Goal: Task Accomplishment & Management: Use online tool/utility

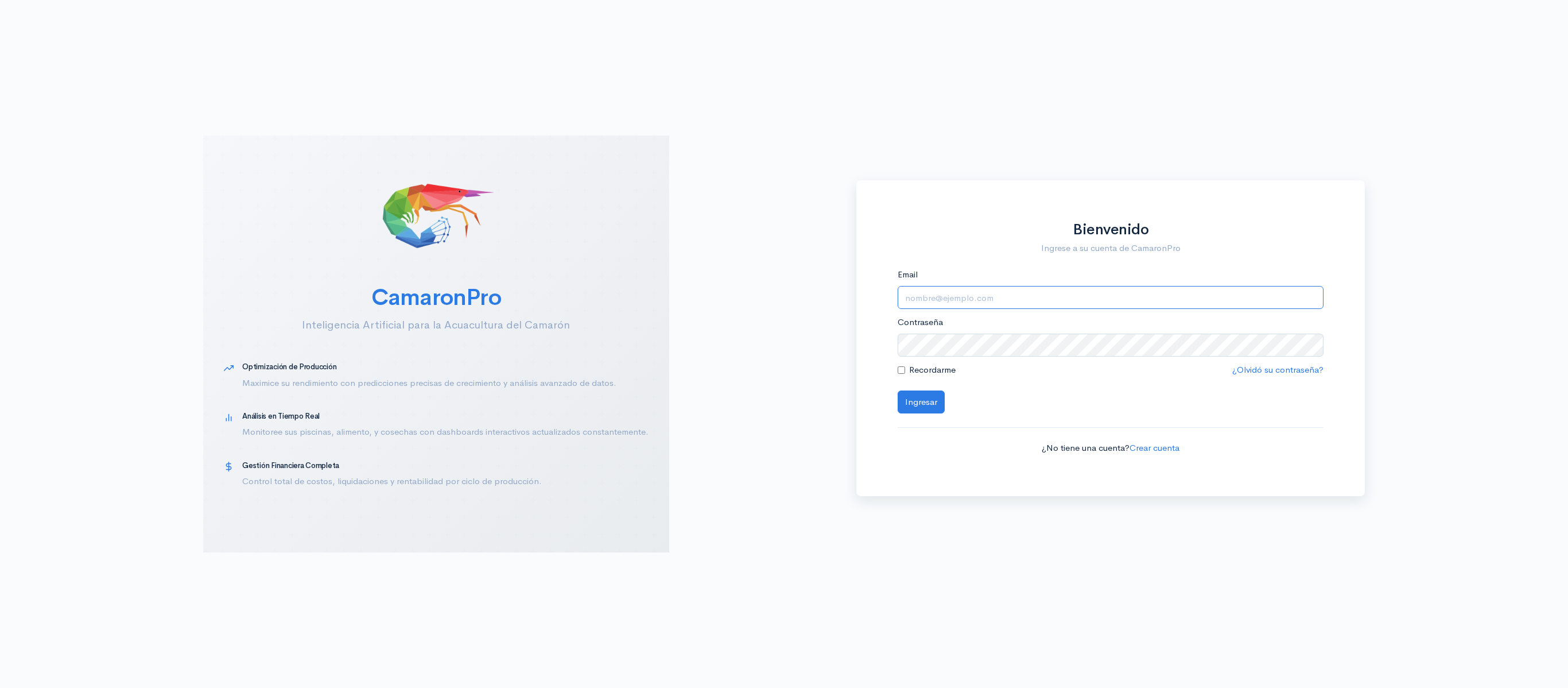
click at [1061, 295] on input "Email" at bounding box center [1110, 298] width 426 height 24
type input "[EMAIL_ADDRESS][DOMAIN_NAME]"
click at [897, 391] on button "Ingresar" at bounding box center [921, 402] width 47 height 24
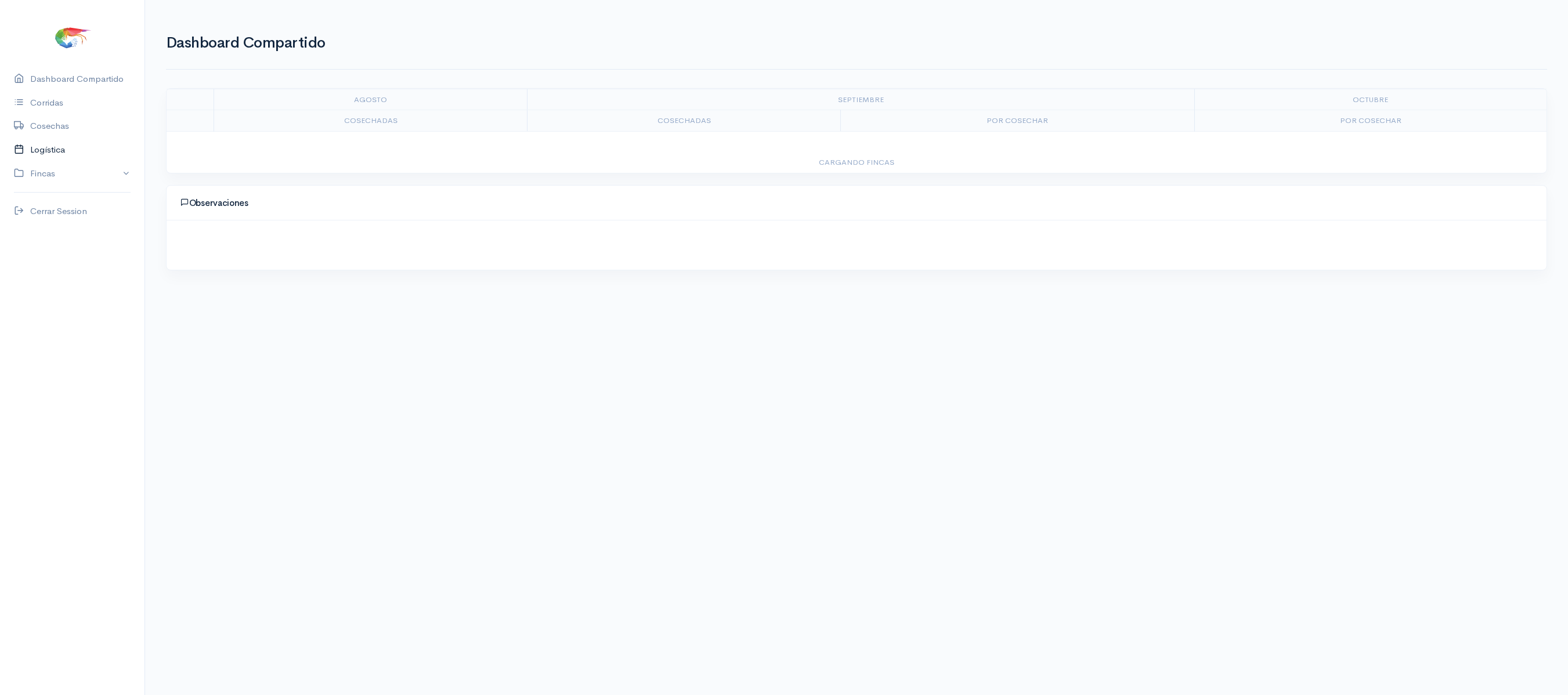
click at [41, 149] on link "Logística" at bounding box center [72, 150] width 144 height 24
click at [217, 60] on ul "Cosechas Gantt Por Empacadora Gabarras Reporte" at bounding box center [856, 81] width 1381 height 42
click at [220, 73] on link "Gantt" at bounding box center [230, 81] width 23 height 42
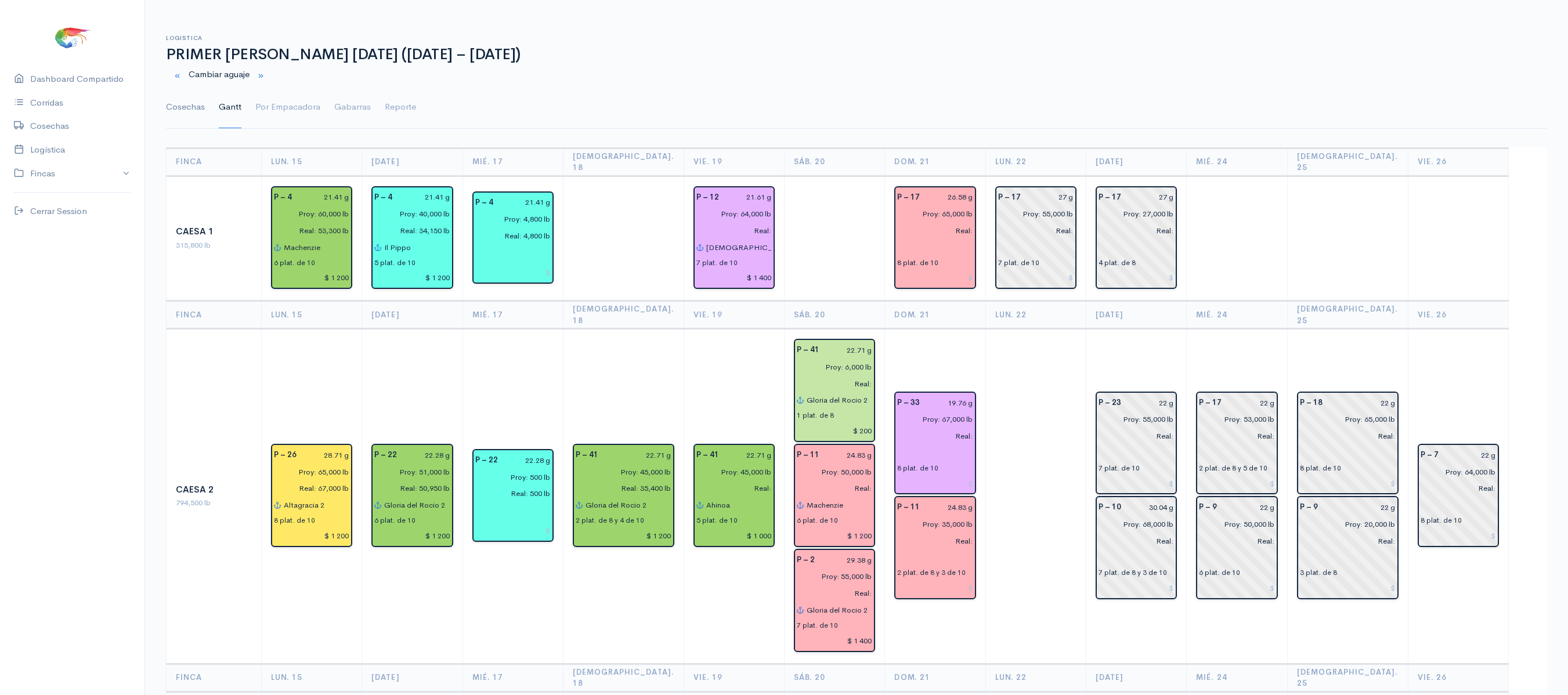
click at [188, 101] on link "Cosechas" at bounding box center [185, 107] width 39 height 42
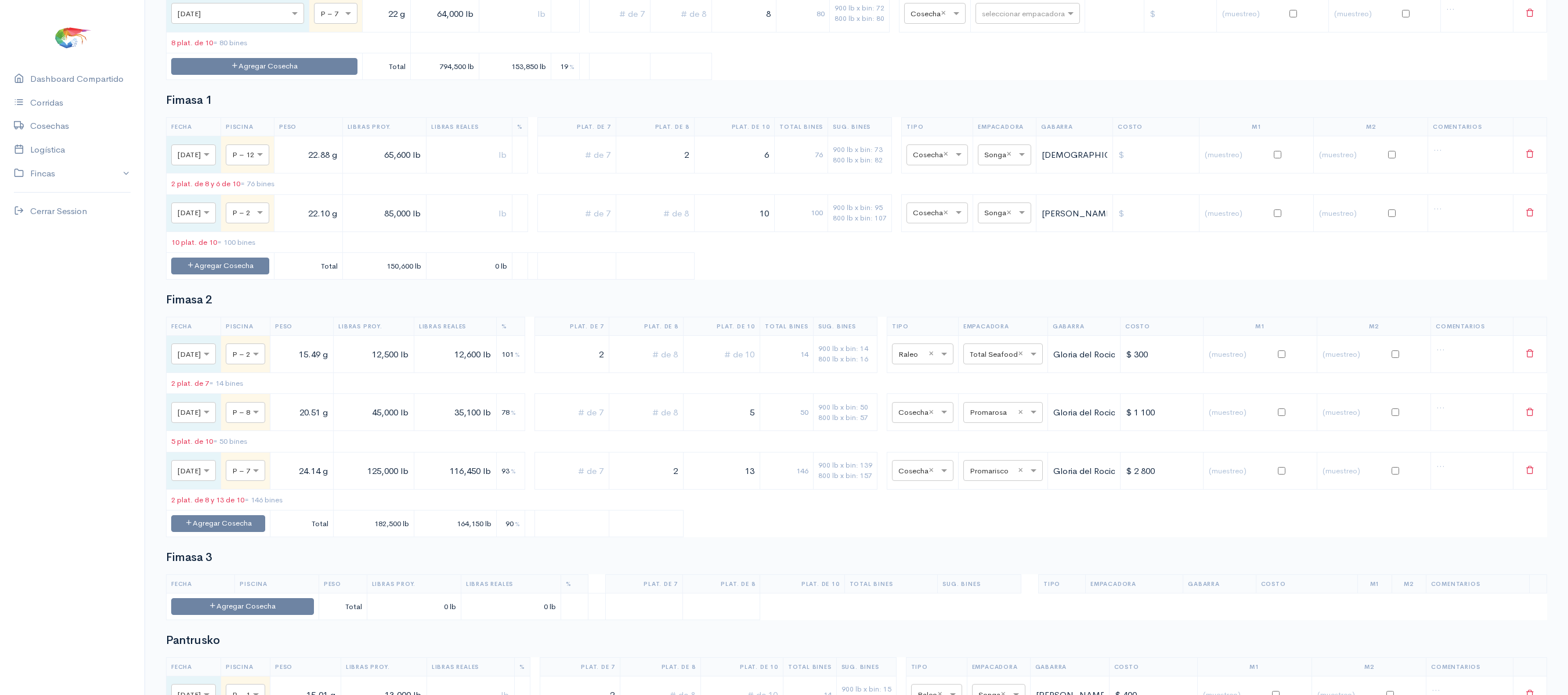
scroll to position [1576, 0]
click at [1004, 219] on input "text" at bounding box center [994, 212] width 20 height 13
type input "pro"
click at [1015, 302] on span "Promarisco" at bounding box center [1023, 301] width 44 height 11
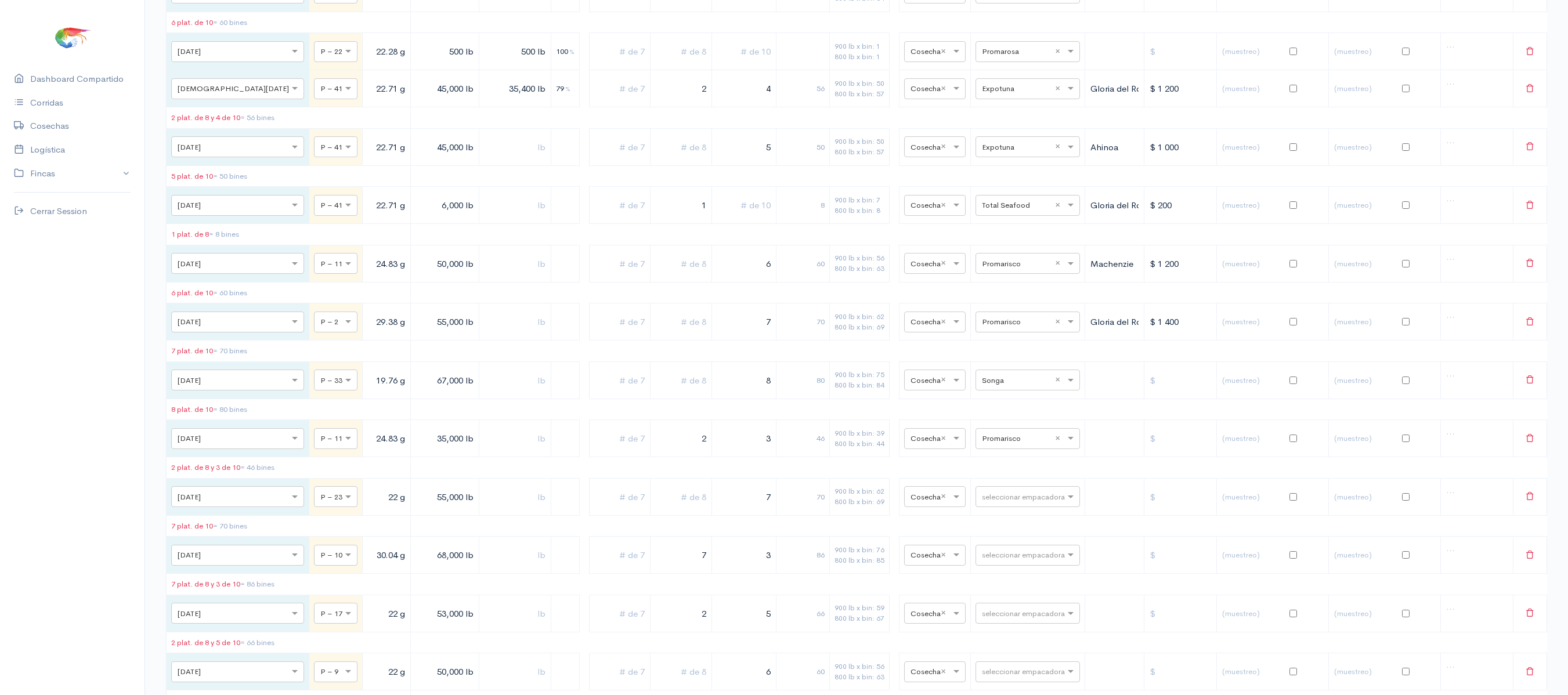
scroll to position [0, 0]
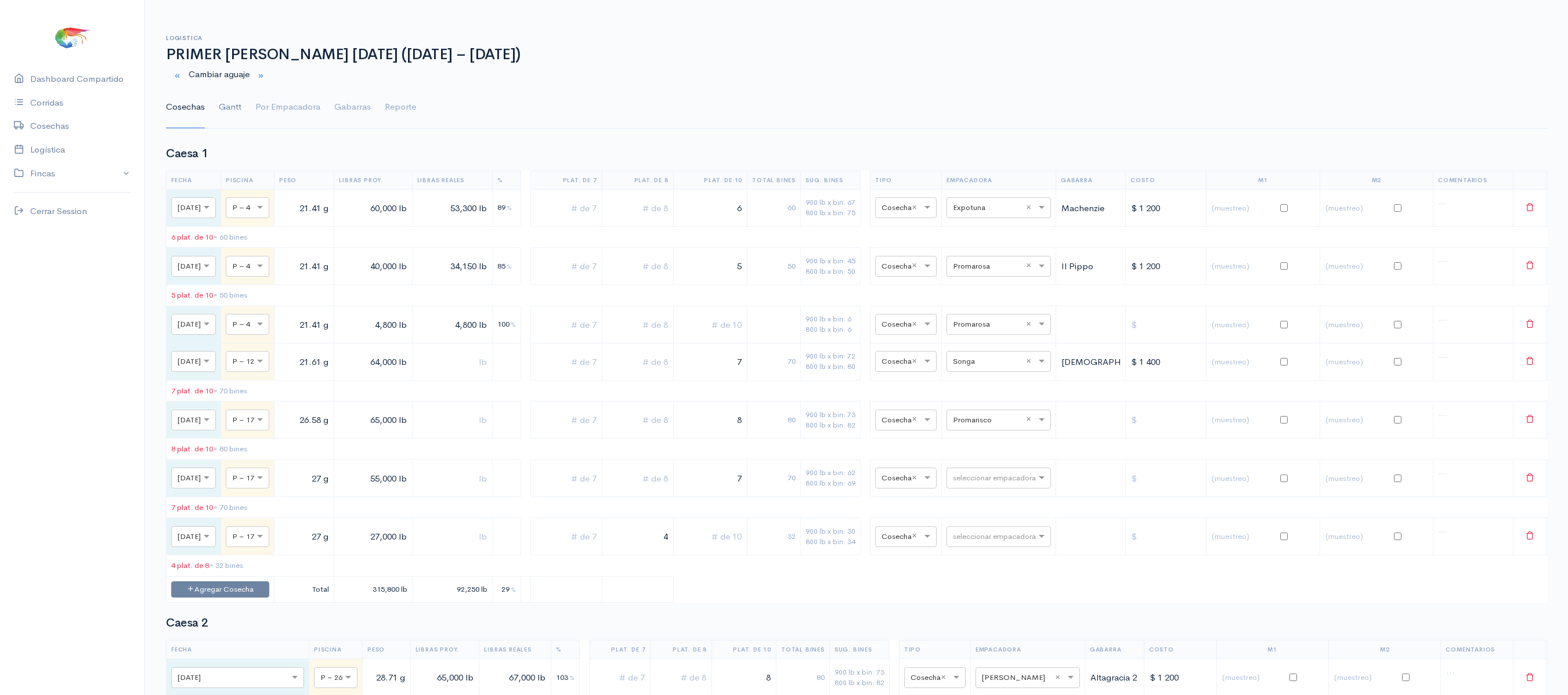
click at [239, 108] on link "Gantt" at bounding box center [230, 107] width 23 height 42
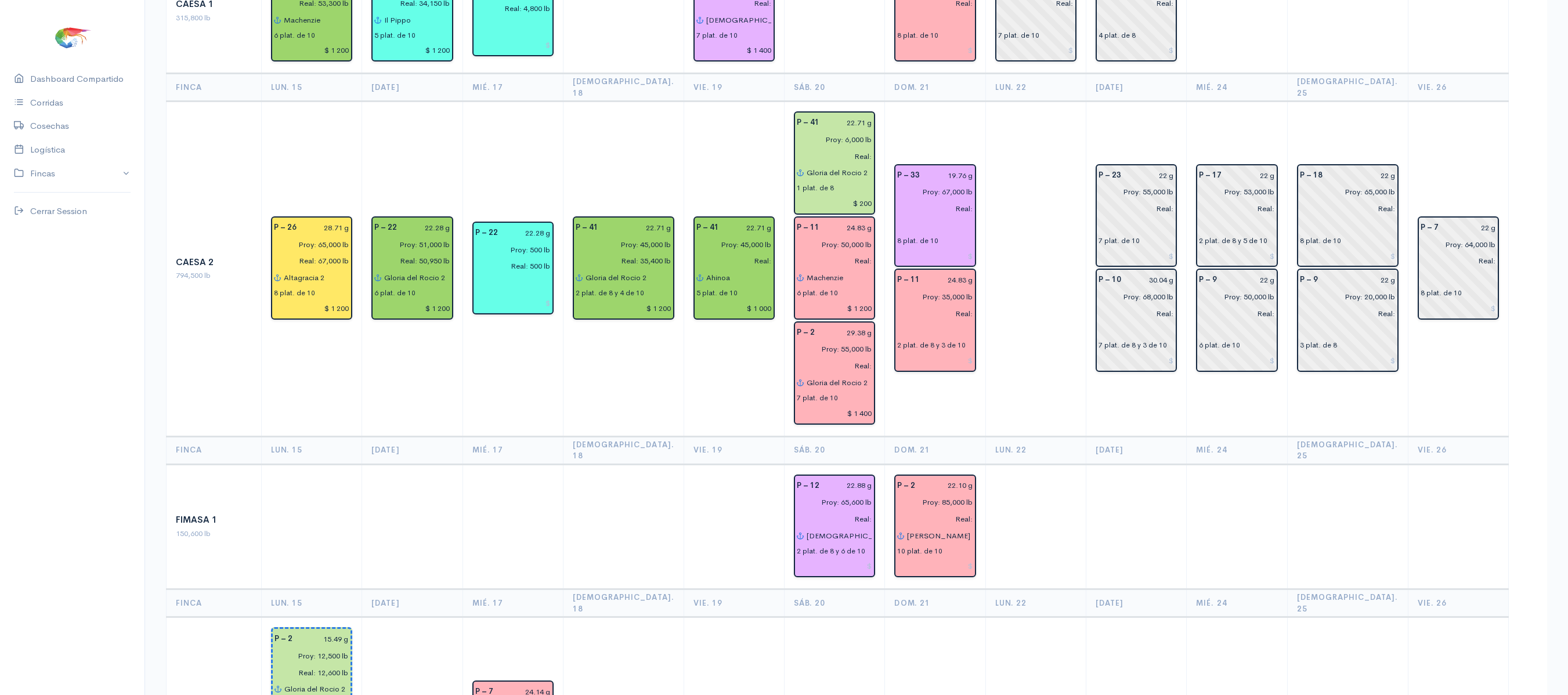
scroll to position [226, 0]
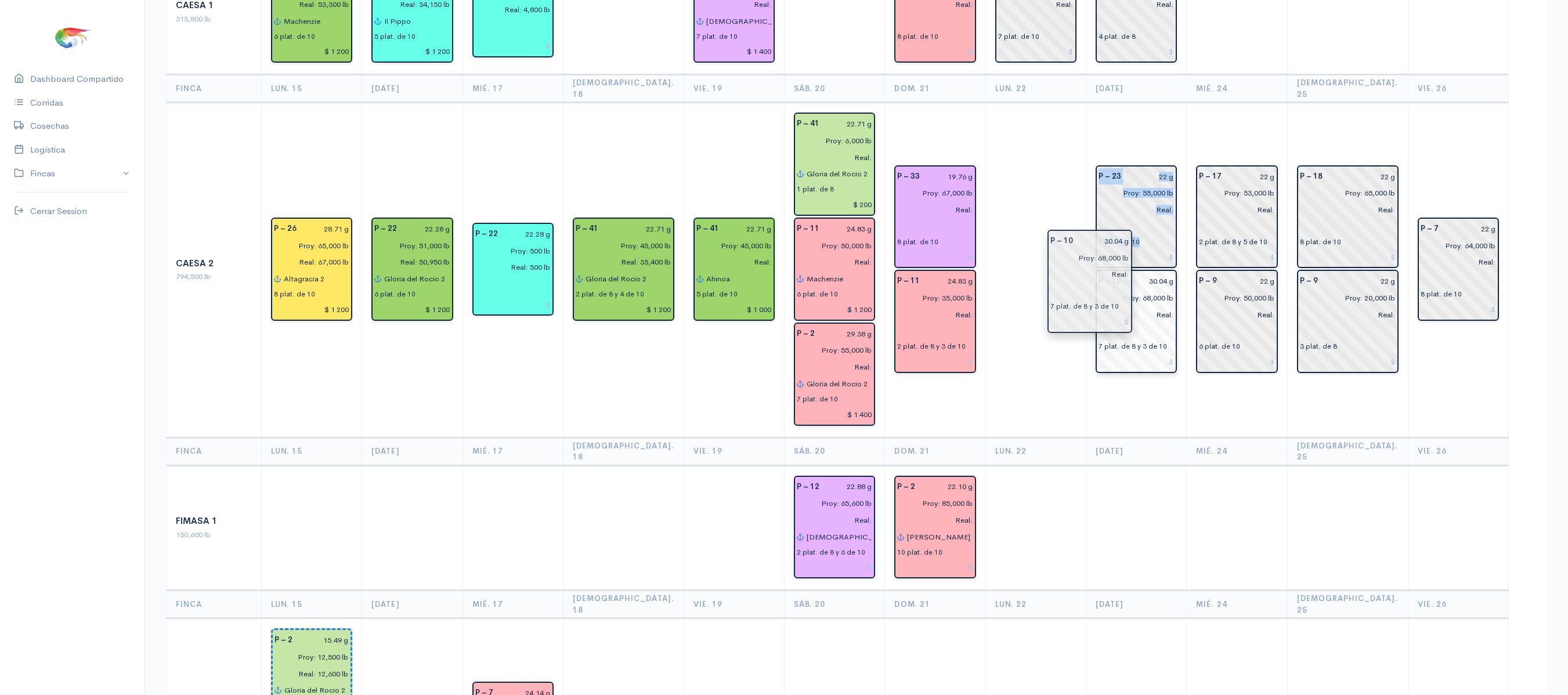
drag, startPoint x: 1141, startPoint y: 284, endPoint x: 1069, endPoint y: 245, distance: 81.9
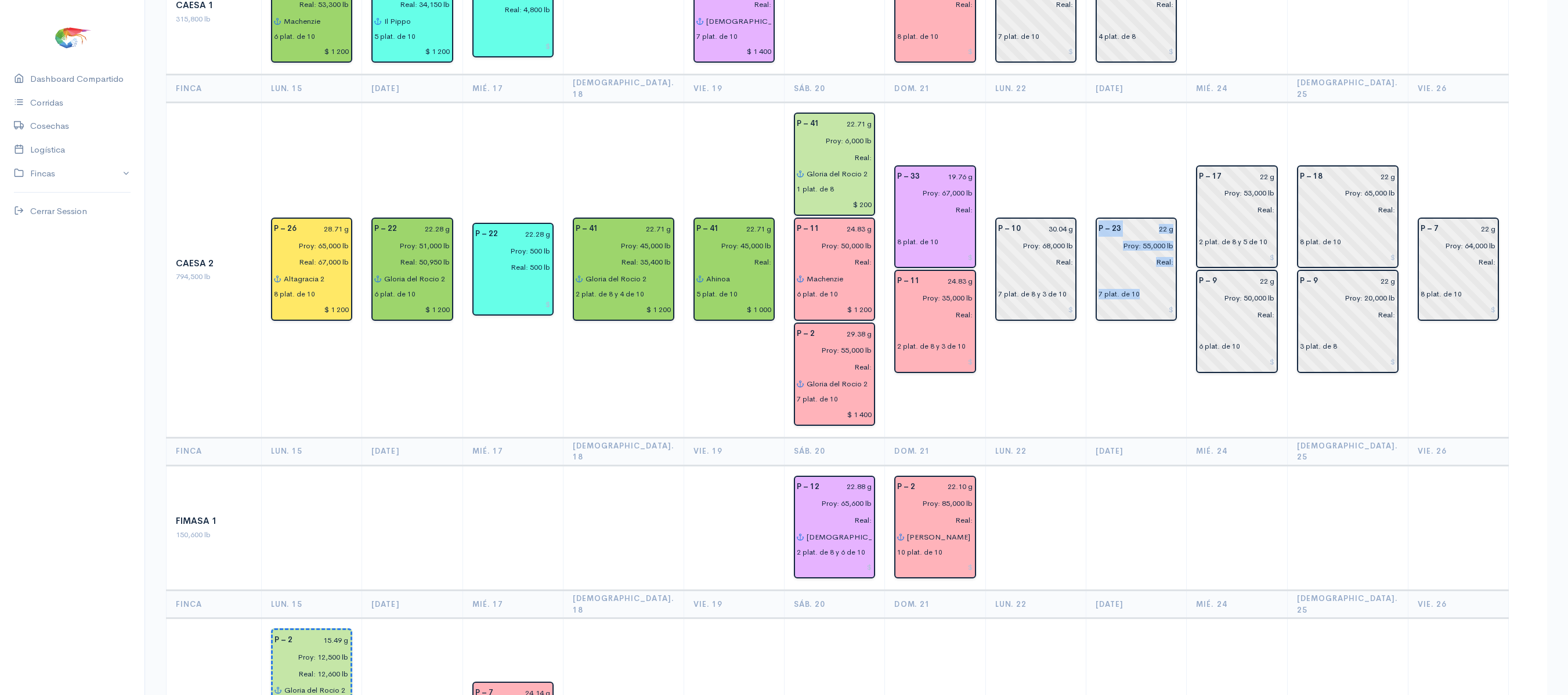
click at [1158, 103] on td "P – 23 22 g Proy: 55,000 lb Real: 7 plat. de 10" at bounding box center [1136, 270] width 101 height 335
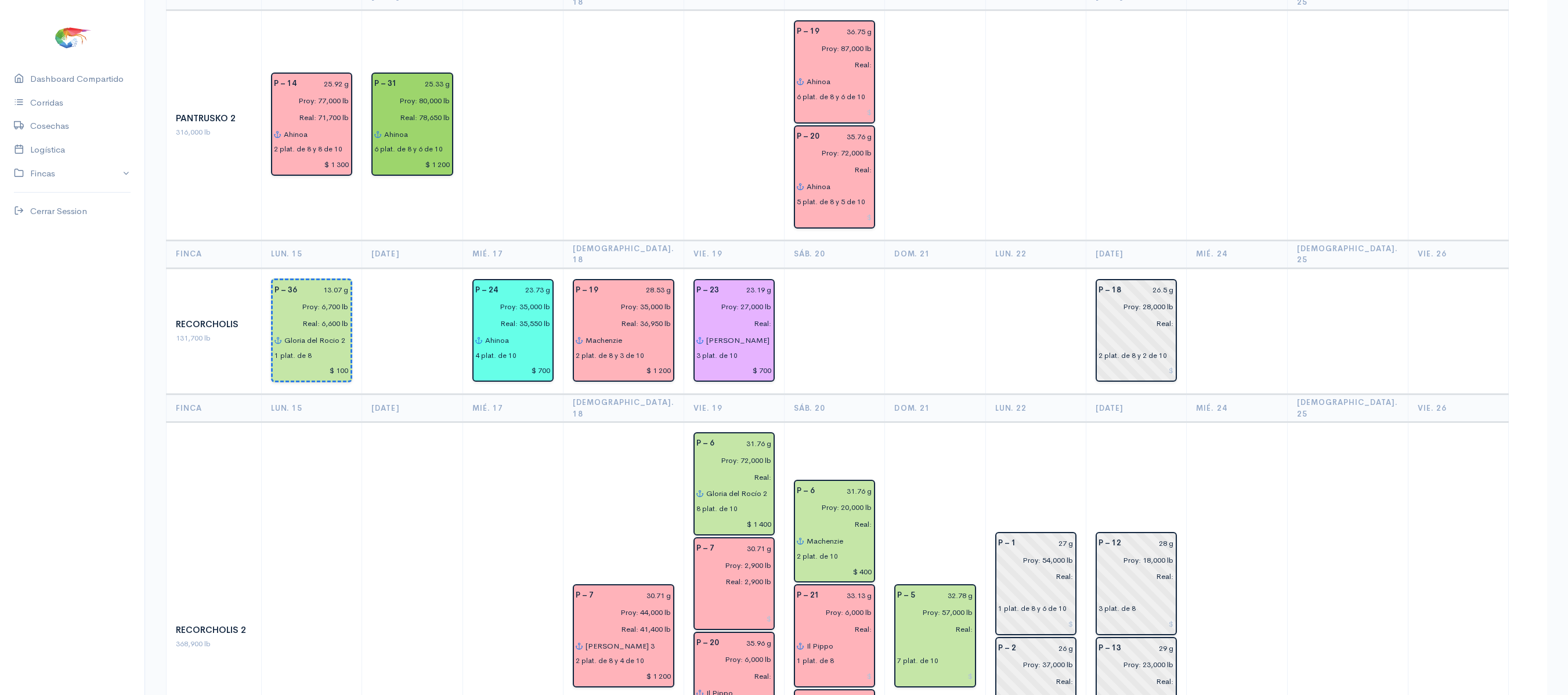
scroll to position [1295, 0]
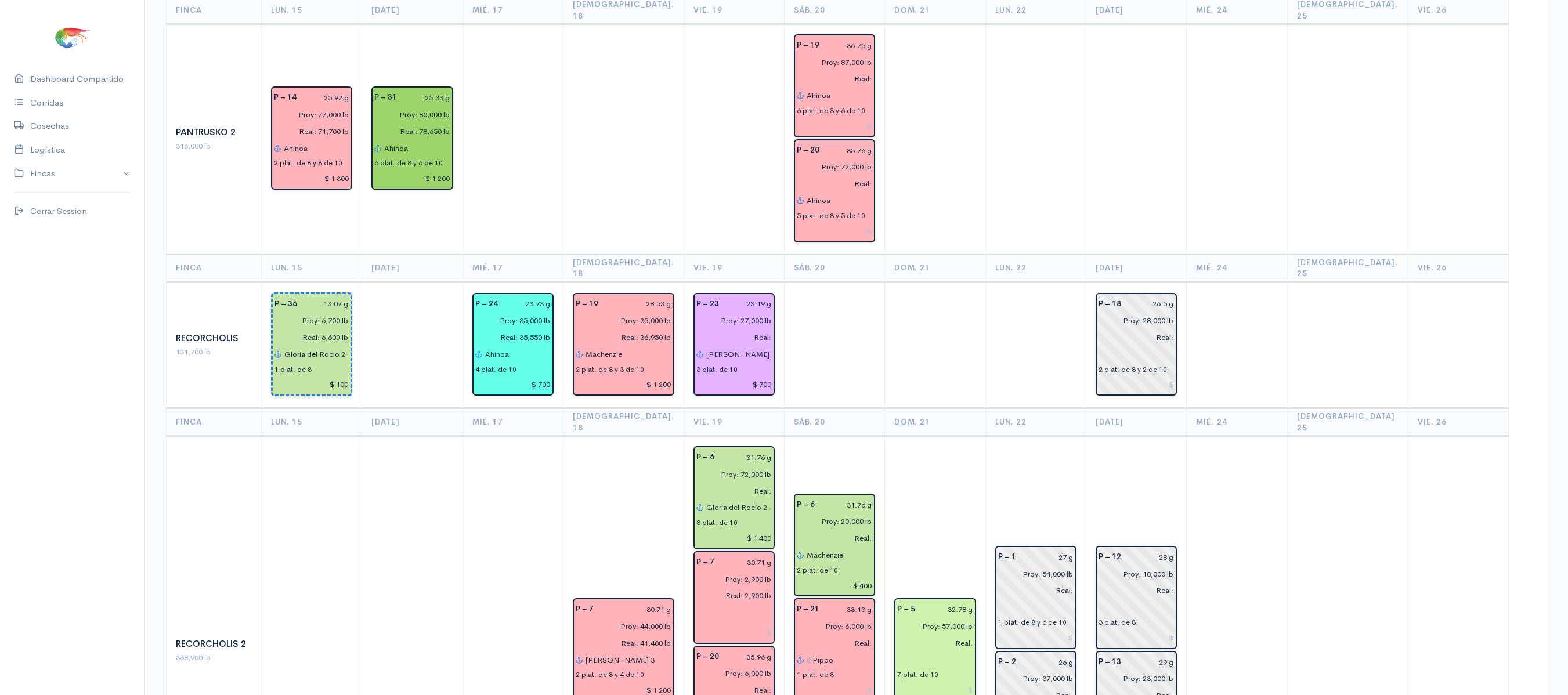
click at [943, 618] on input "Proy: 57,000 lb" at bounding box center [931, 626] width 83 height 17
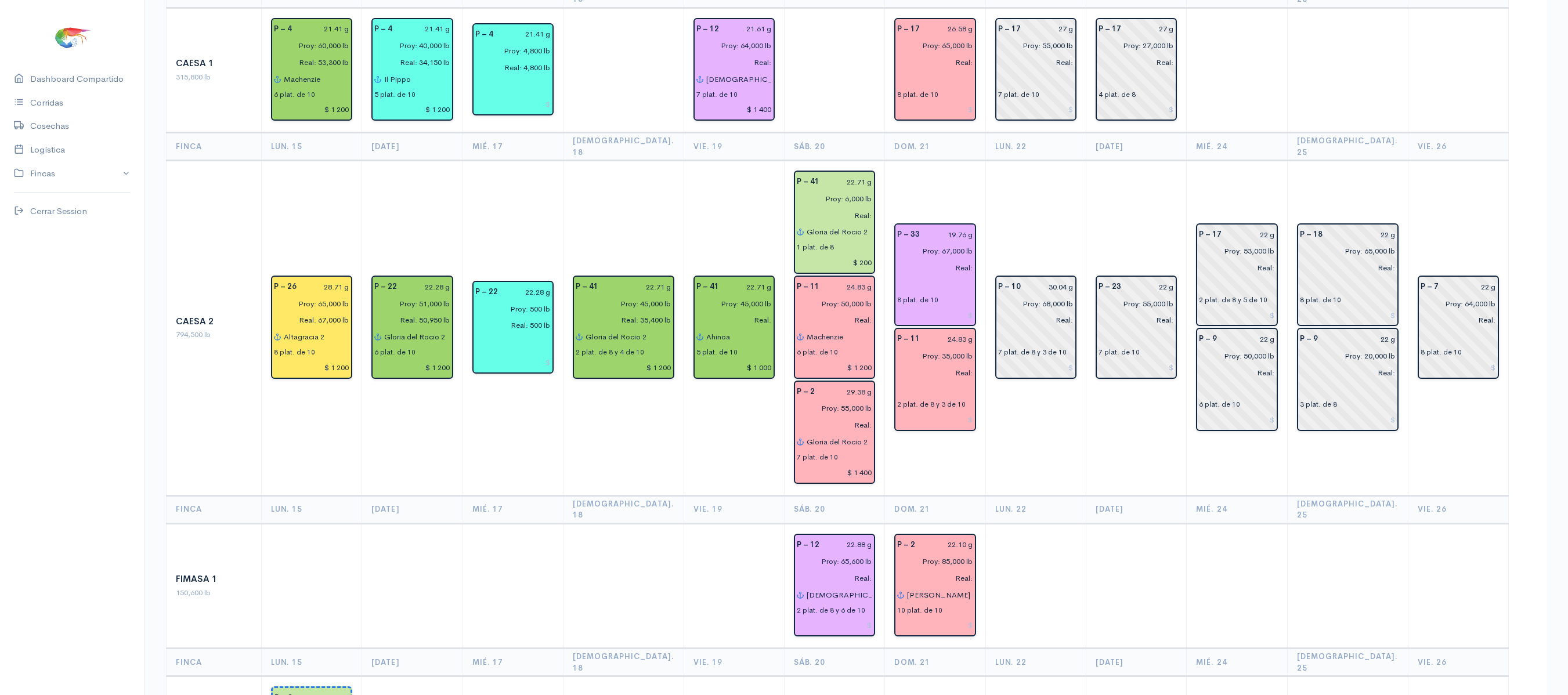
scroll to position [0, 0]
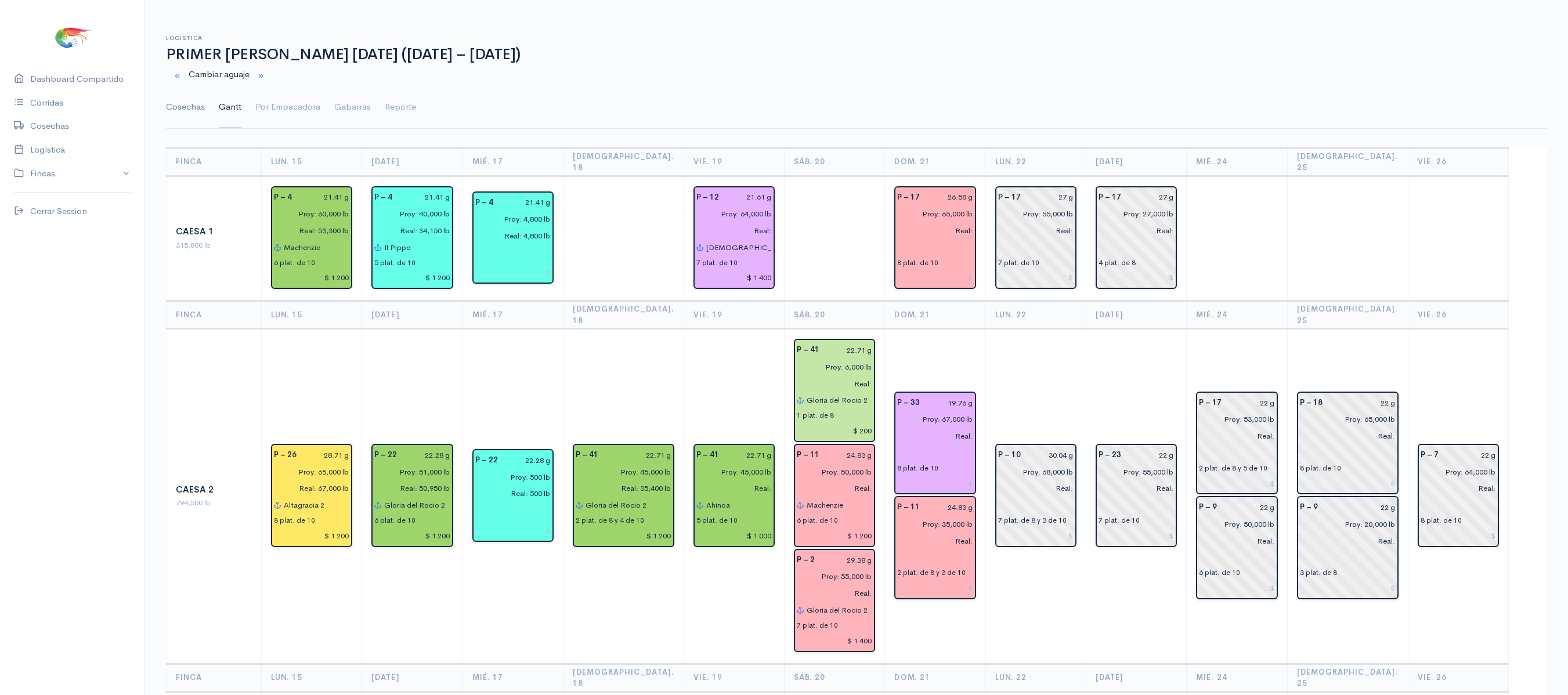
type input "Proy: 62,000 lb"
click at [187, 97] on link "Cosechas" at bounding box center [185, 107] width 39 height 42
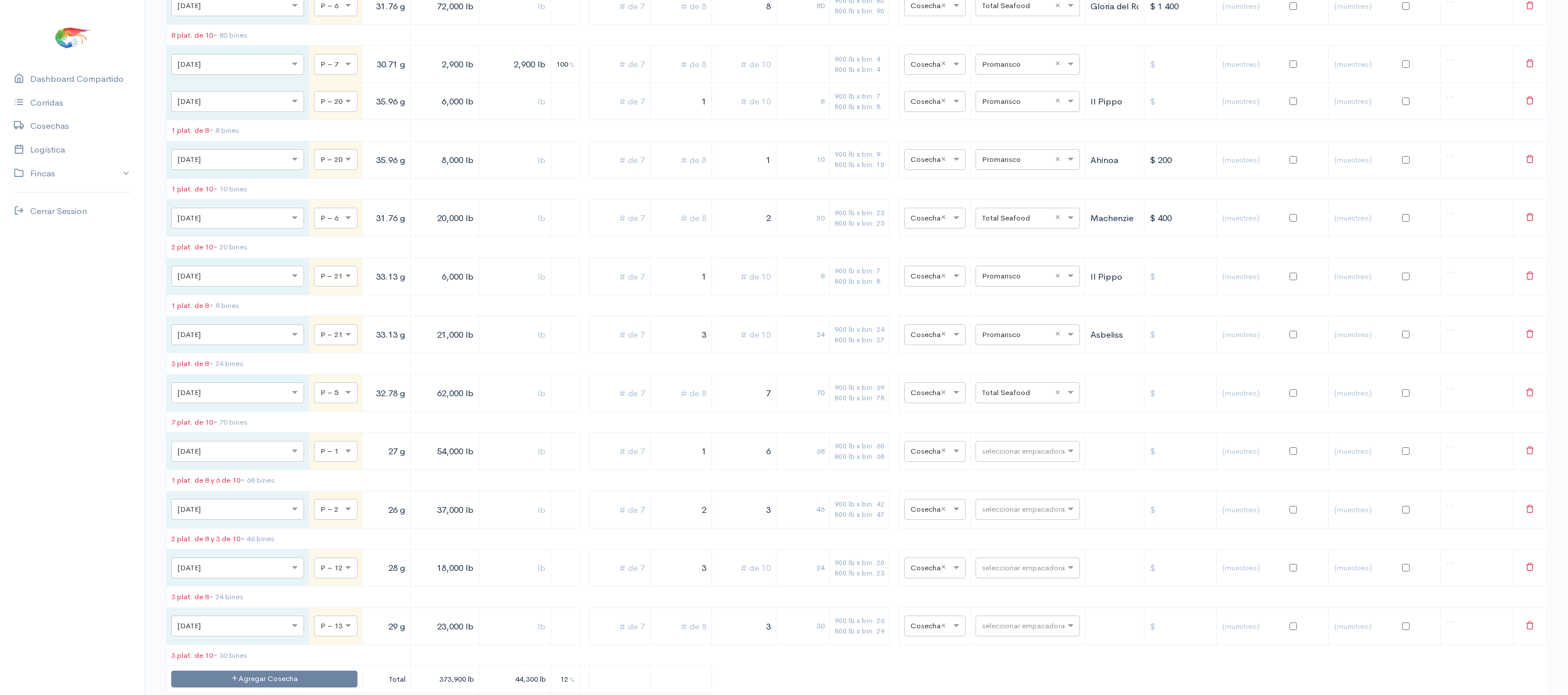
scroll to position [3272, 0]
click at [735, 410] on td "7" at bounding box center [743, 392] width 64 height 37
drag, startPoint x: 741, startPoint y: 527, endPoint x: 849, endPoint y: 530, distance: 108.0
click at [849, 410] on tr "× [DATE] × P – 5 32.78 g 62,000 lb 7 70 900 lb x bin: 69 800 lb x bin: 78 × Cos…" at bounding box center [857, 392] width 1380 height 37
type input "6"
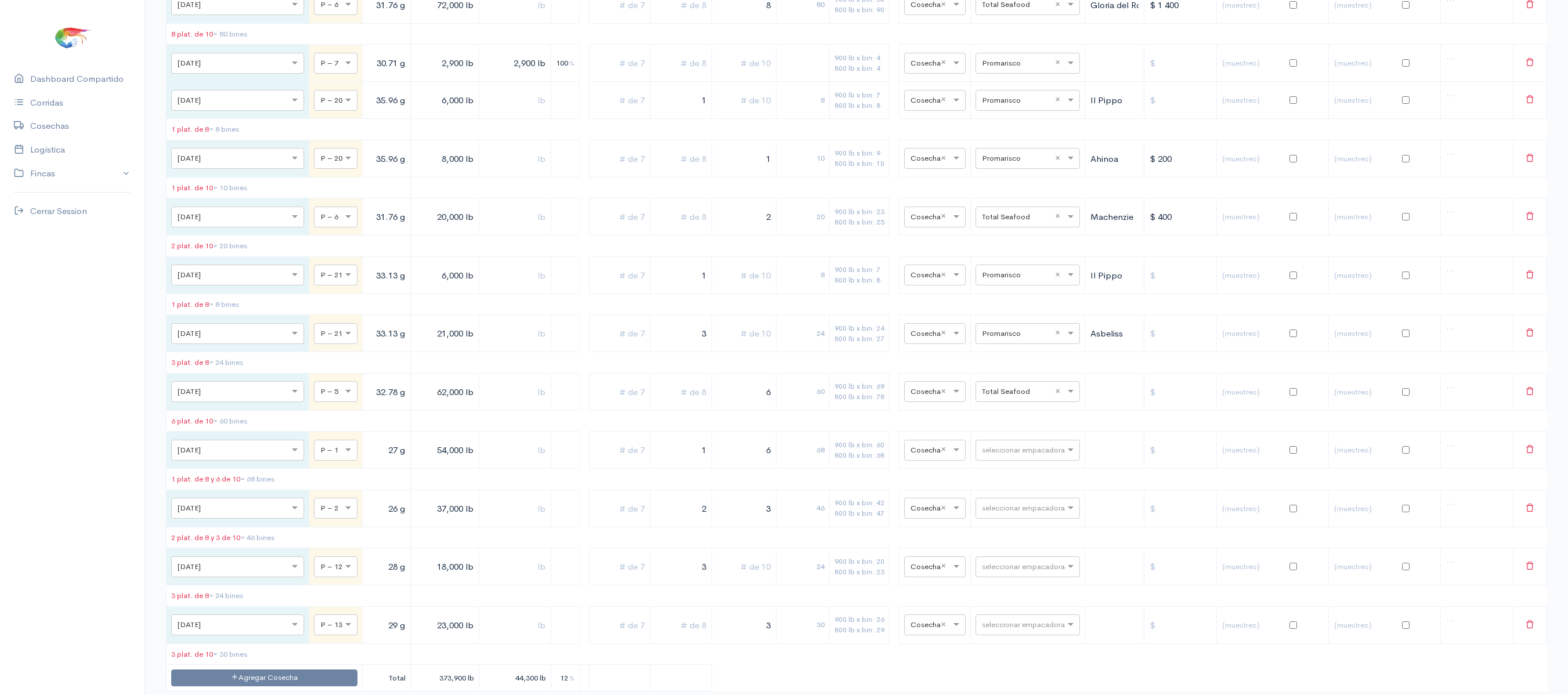
click at [658, 404] on input "text" at bounding box center [681, 392] width 52 height 24
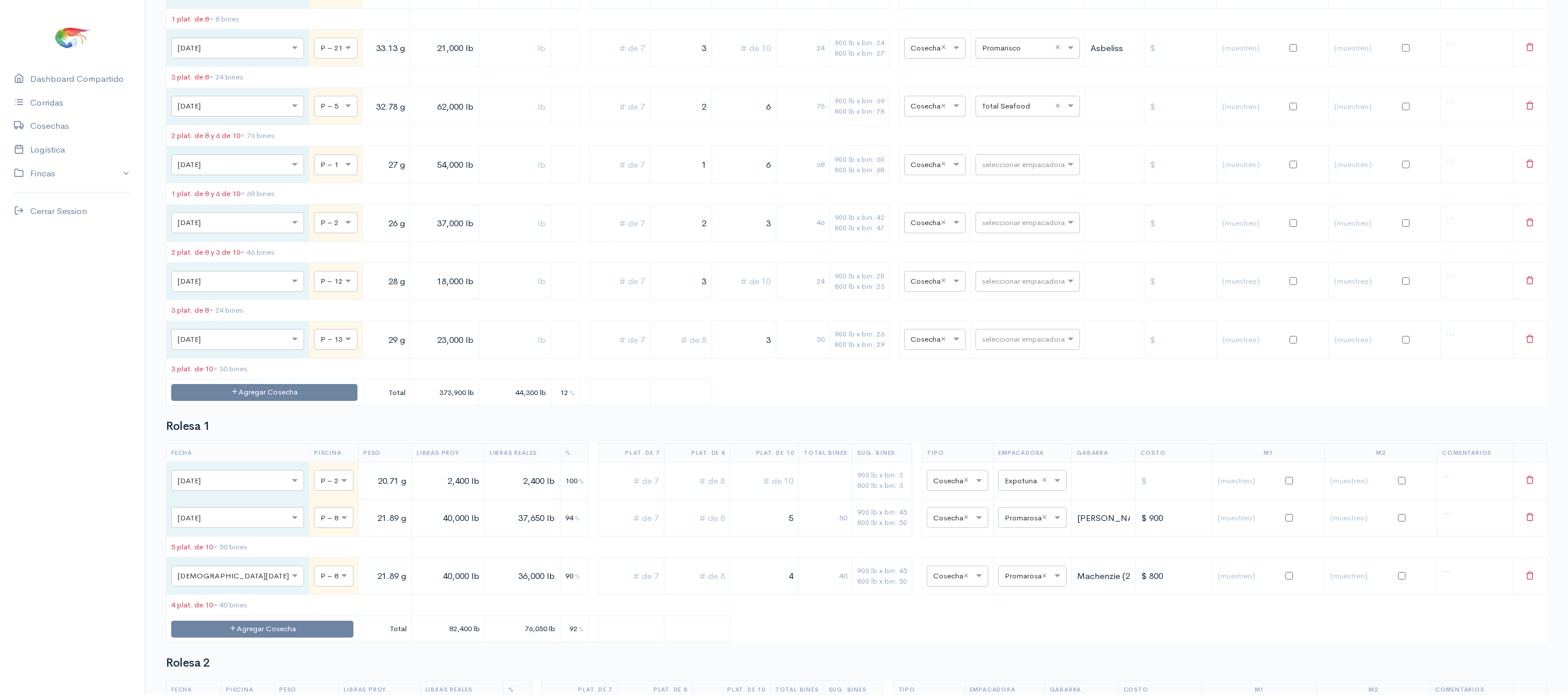
scroll to position [3559, 0]
type input "2"
click at [249, 400] on button "Agregar Cosecha" at bounding box center [265, 391] width 186 height 17
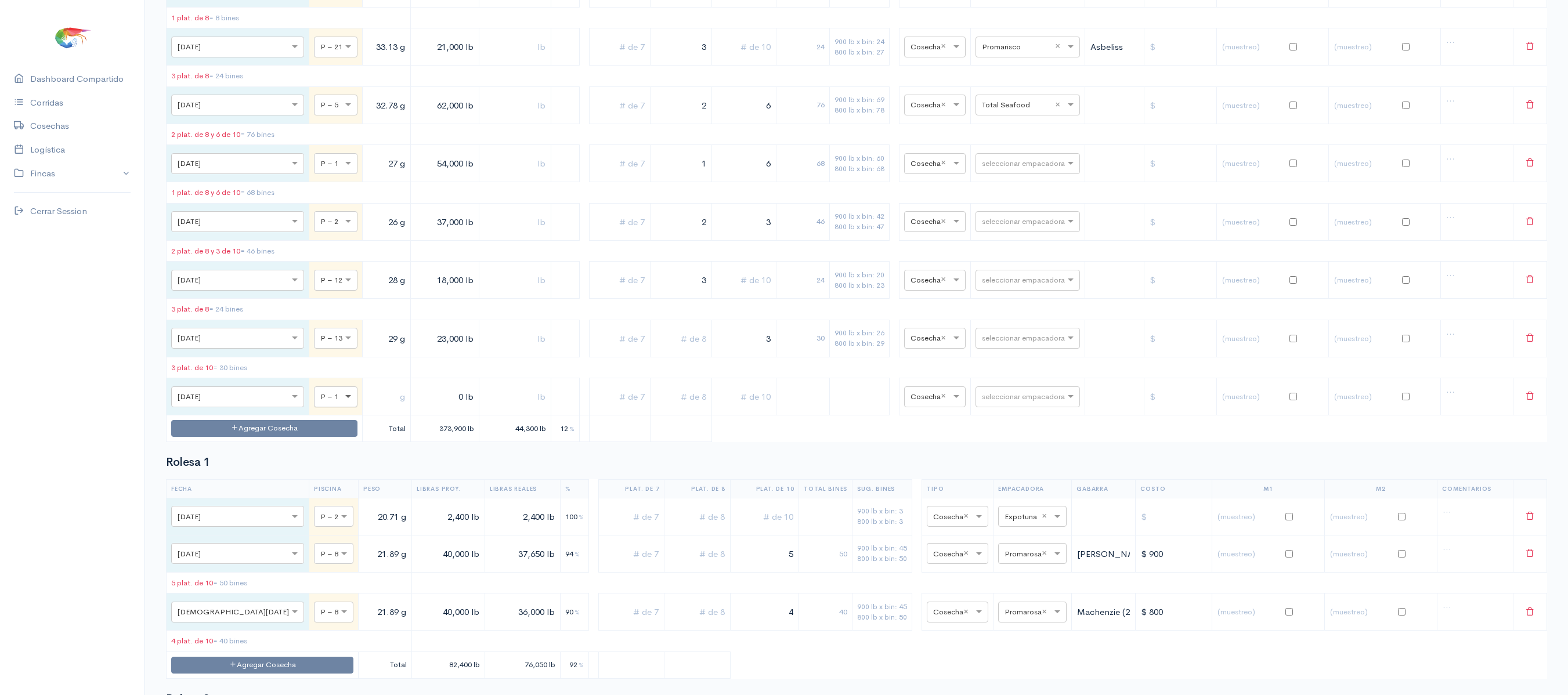
click at [342, 403] on span at bounding box center [350, 397] width 15 height 12
type input "21"
click at [368, 408] on input "text" at bounding box center [387, 397] width 38 height 24
type input "33.13 g"
click at [416, 408] on input "0 lb" at bounding box center [445, 397] width 59 height 24
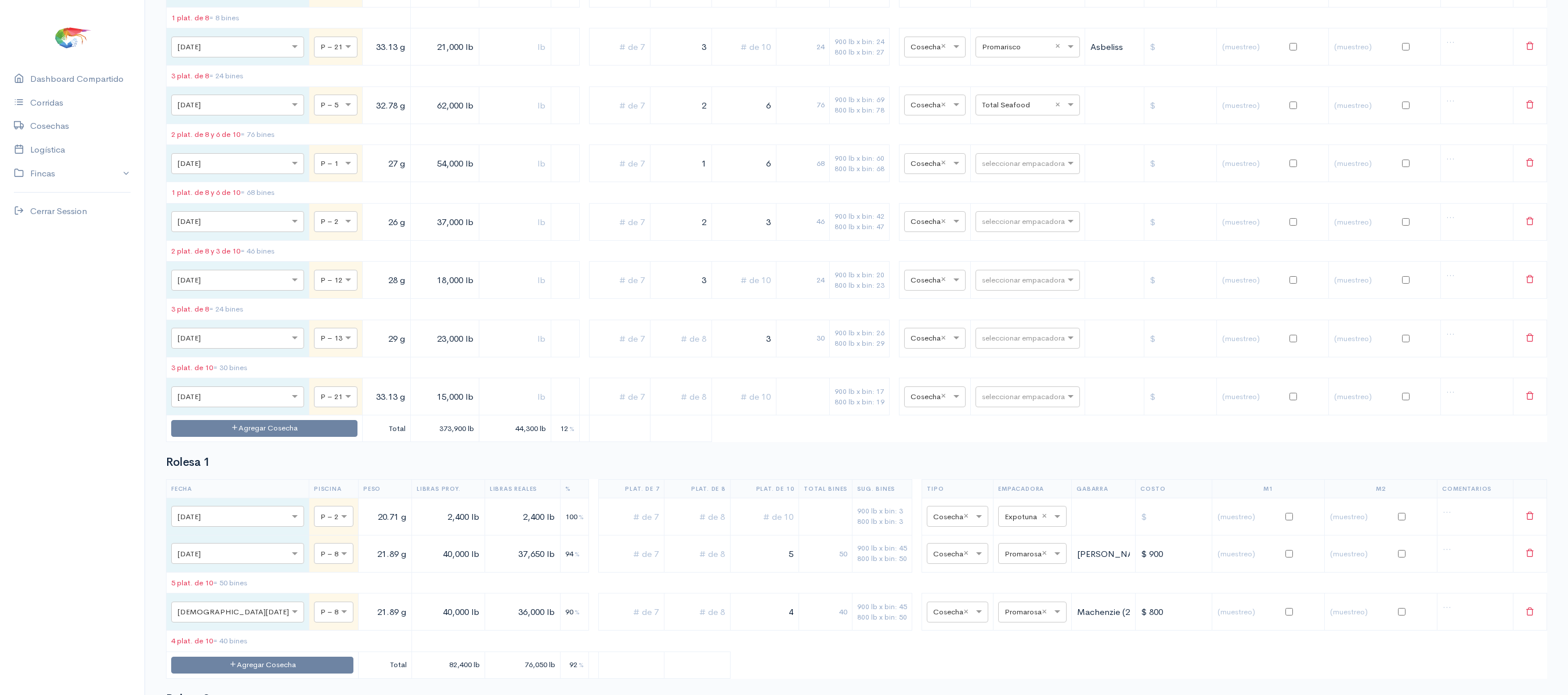
type input "15,000 lb"
click at [724, 408] on input "text" at bounding box center [744, 397] width 54 height 24
click at [685, 408] on input "text" at bounding box center [681, 397] width 52 height 24
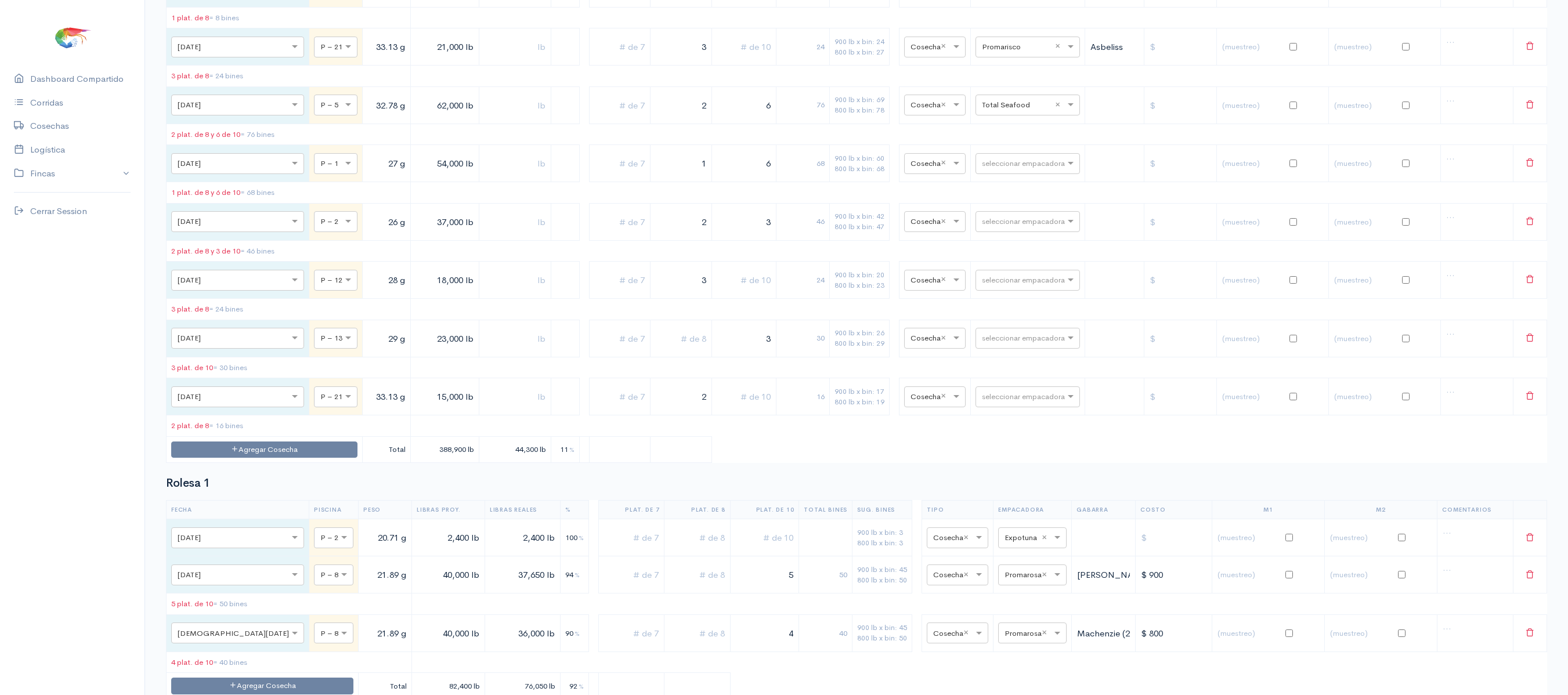
type input "2"
click at [416, 408] on input "15,000 lb" at bounding box center [445, 397] width 59 height 24
type input "14,000 lb"
drag, startPoint x: 675, startPoint y: 548, endPoint x: 744, endPoint y: 541, distance: 69.4
click at [744, 416] on tr "× [DATE] × P – 21 33.13 g 14,000 lb 2 16 900 lb x bin: 16 800 lb x bin: 18 × Co…" at bounding box center [857, 397] width 1380 height 37
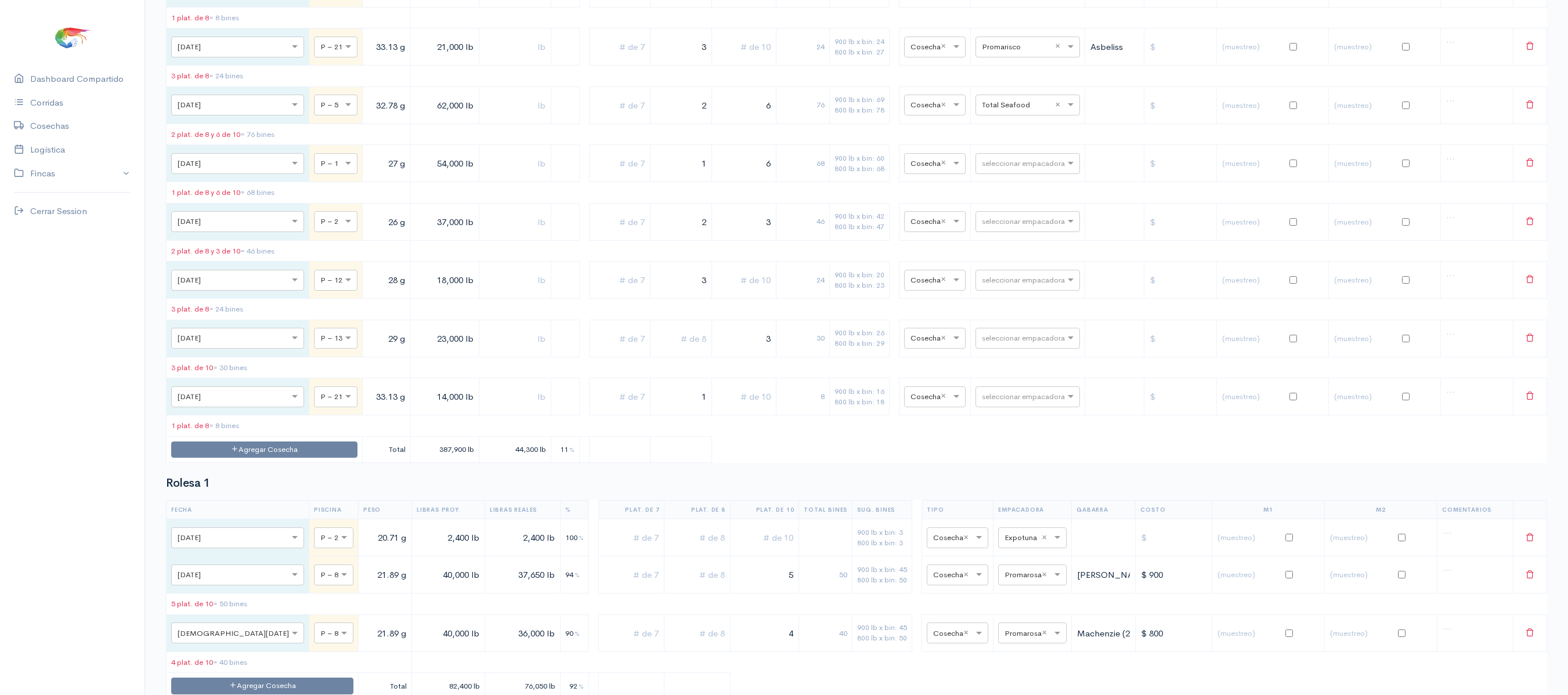
type input "1"
click at [744, 408] on input "text" at bounding box center [744, 397] width 54 height 24
type input "1"
click at [790, 463] on table "Fecha Piscina Peso Libras Proy. Libras Reales % Plat. de 7 Plat. de 8 Plat. de …" at bounding box center [856, 43] width 1381 height 841
click at [997, 403] on input "text" at bounding box center [1017, 396] width 71 height 13
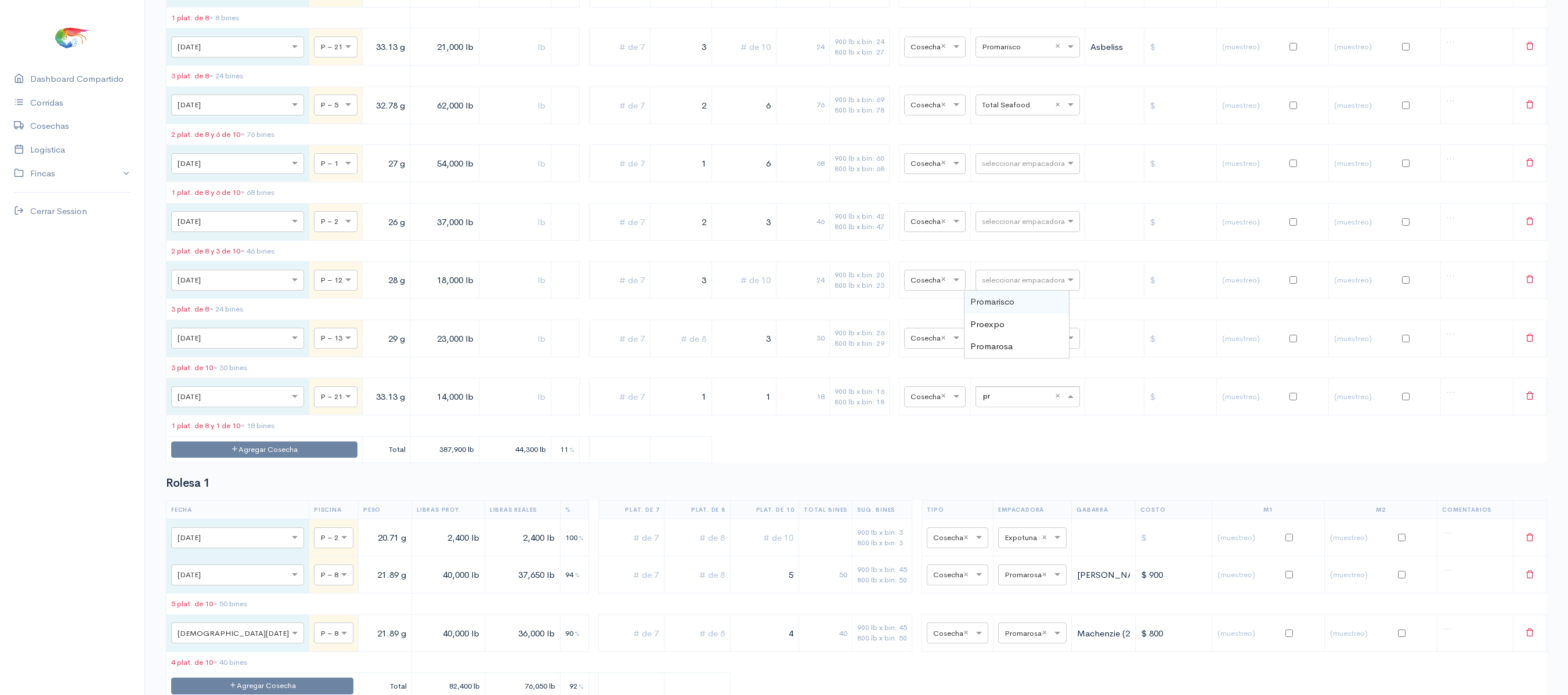
type input "pro"
click at [999, 307] on span "Promarisco" at bounding box center [992, 302] width 44 height 11
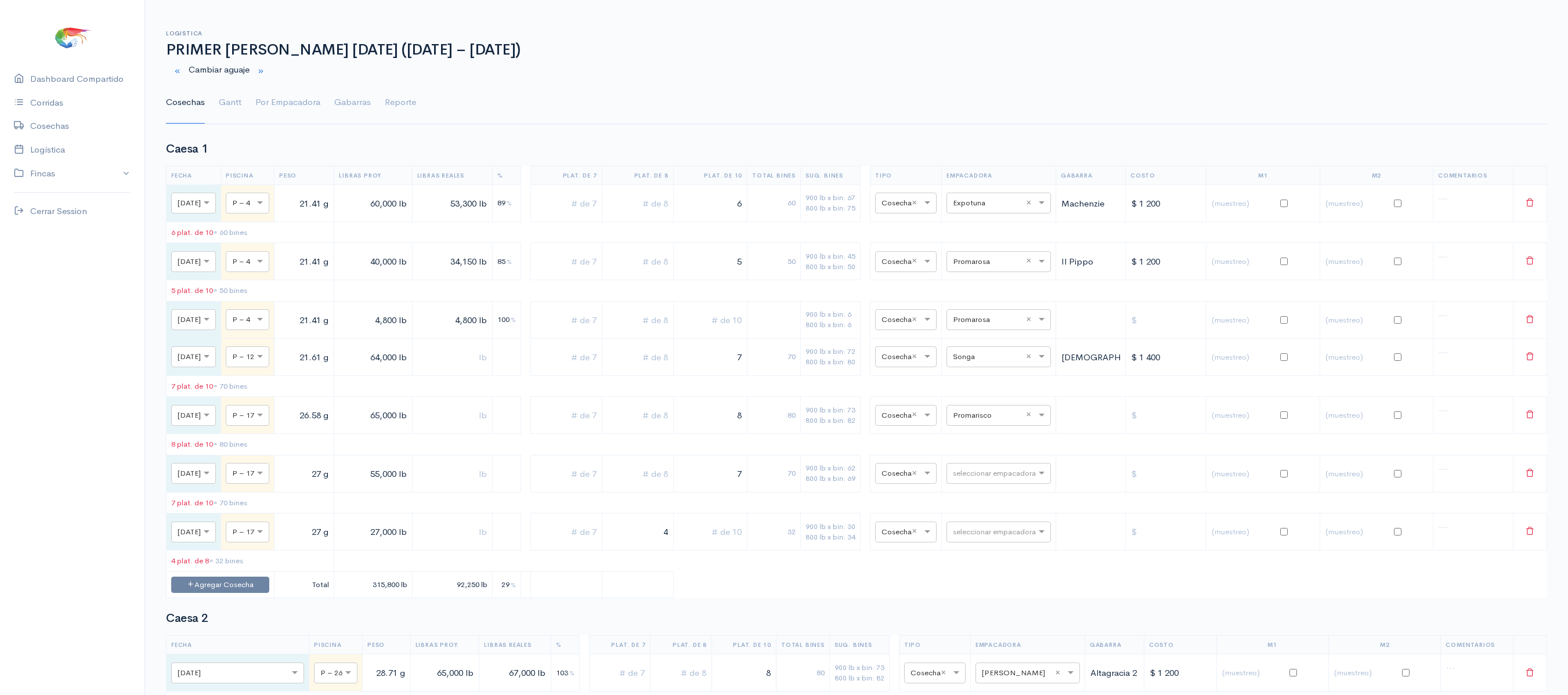
scroll to position [0, 0]
click at [226, 109] on link "Gantt" at bounding box center [230, 107] width 23 height 42
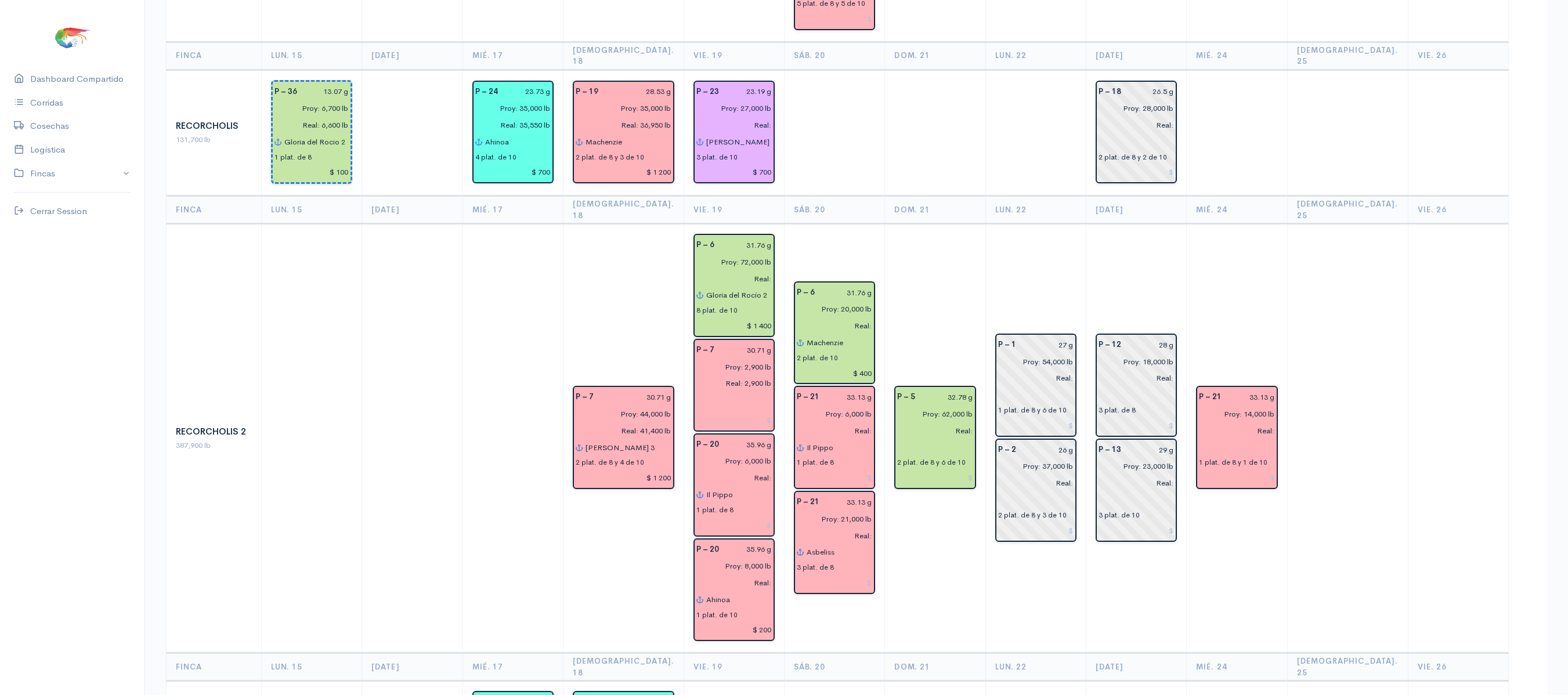
scroll to position [1506, 0]
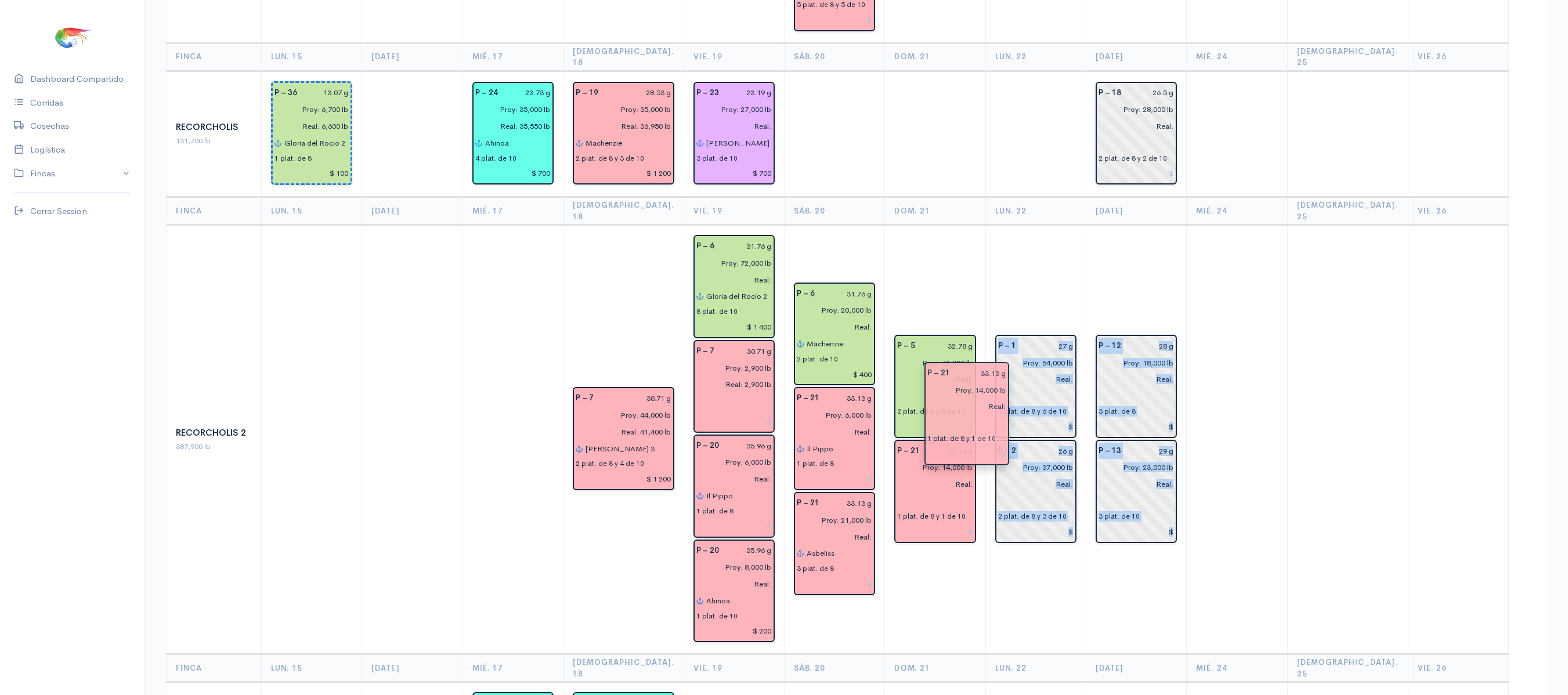
drag, startPoint x: 1187, startPoint y: 368, endPoint x: 974, endPoint y: 425, distance: 220.5
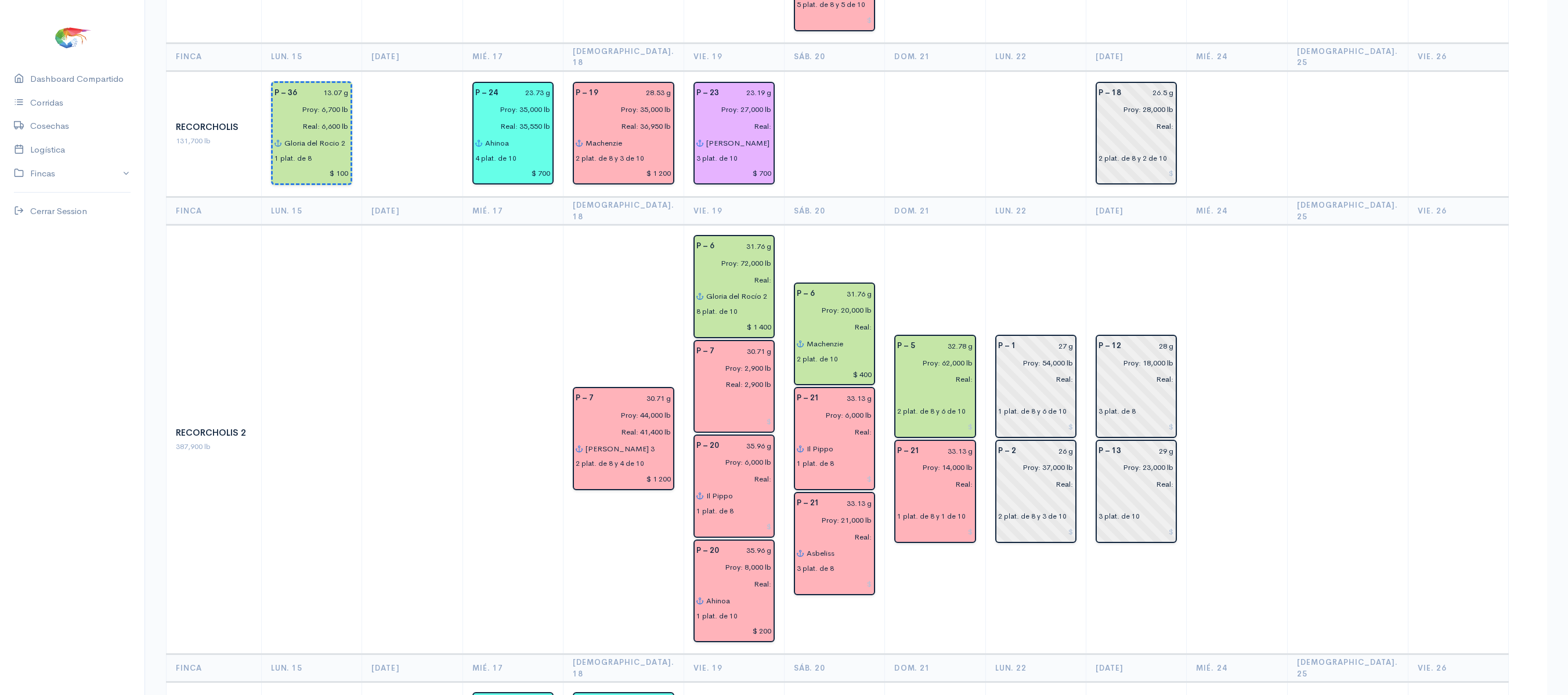
click at [970, 225] on td "P – 5 32.78 g Proy: 62,000 lb Real: 2 plat. de 8 y 6 de 10 P – 21 33.13 g Proy:…" at bounding box center [935, 440] width 101 height 429
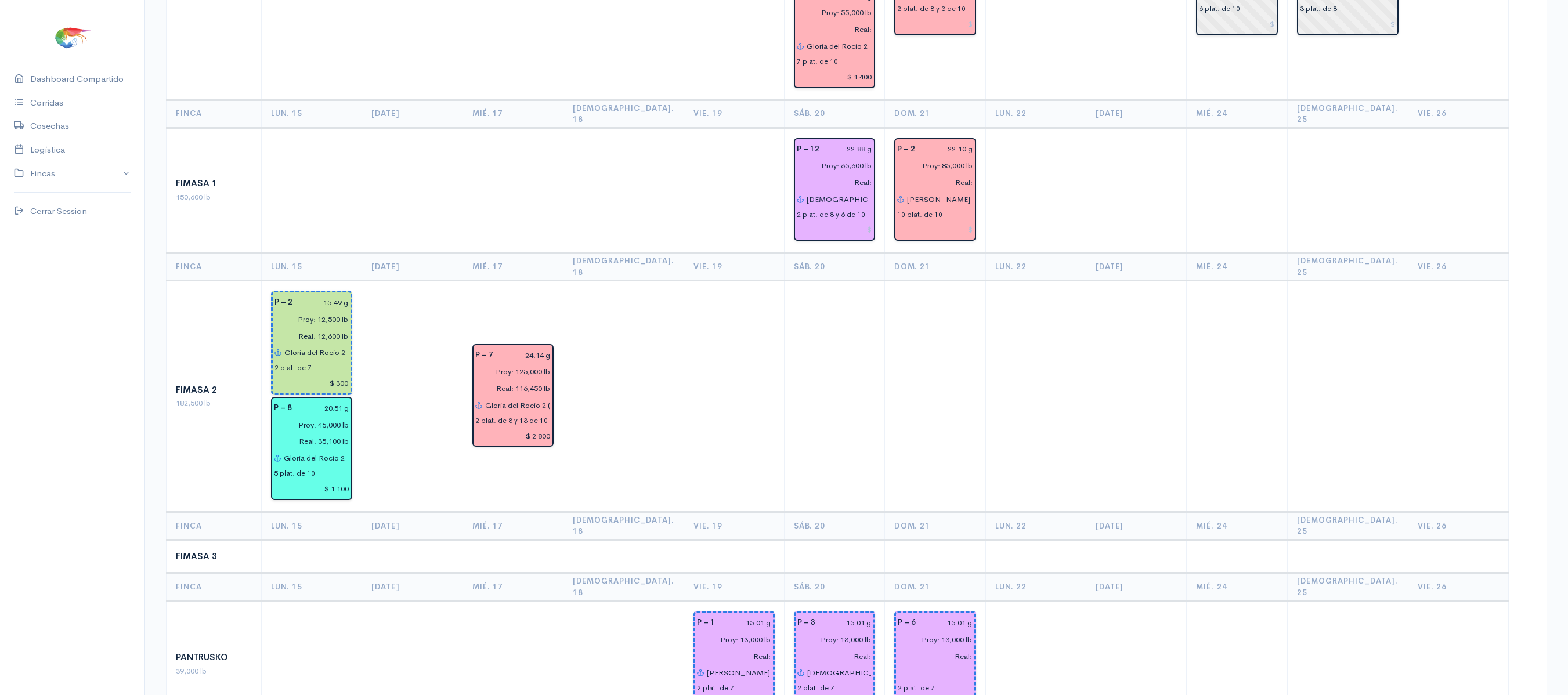
scroll to position [253, 0]
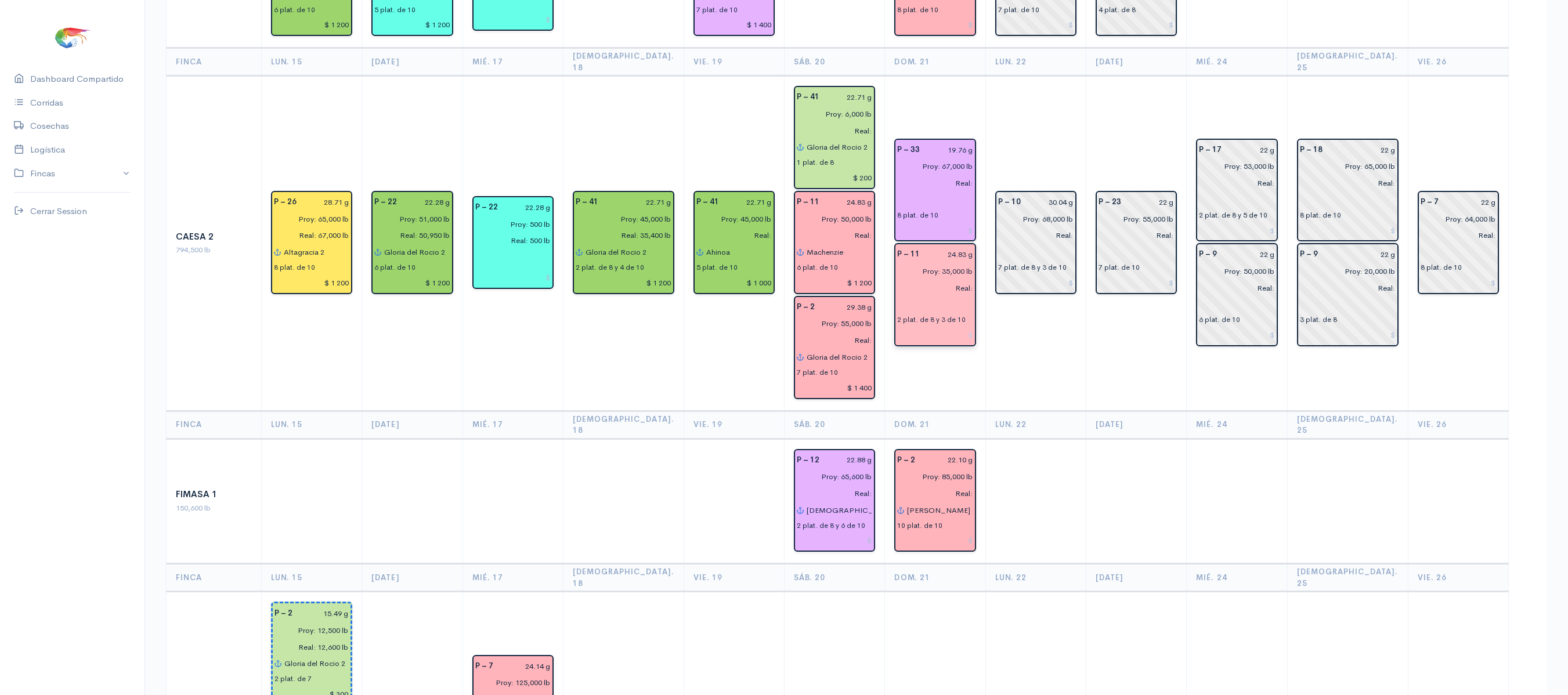
click at [912, 246] on div "P – 11" at bounding box center [908, 254] width 36 height 17
click at [916, 191] on input "text" at bounding box center [935, 199] width 75 height 17
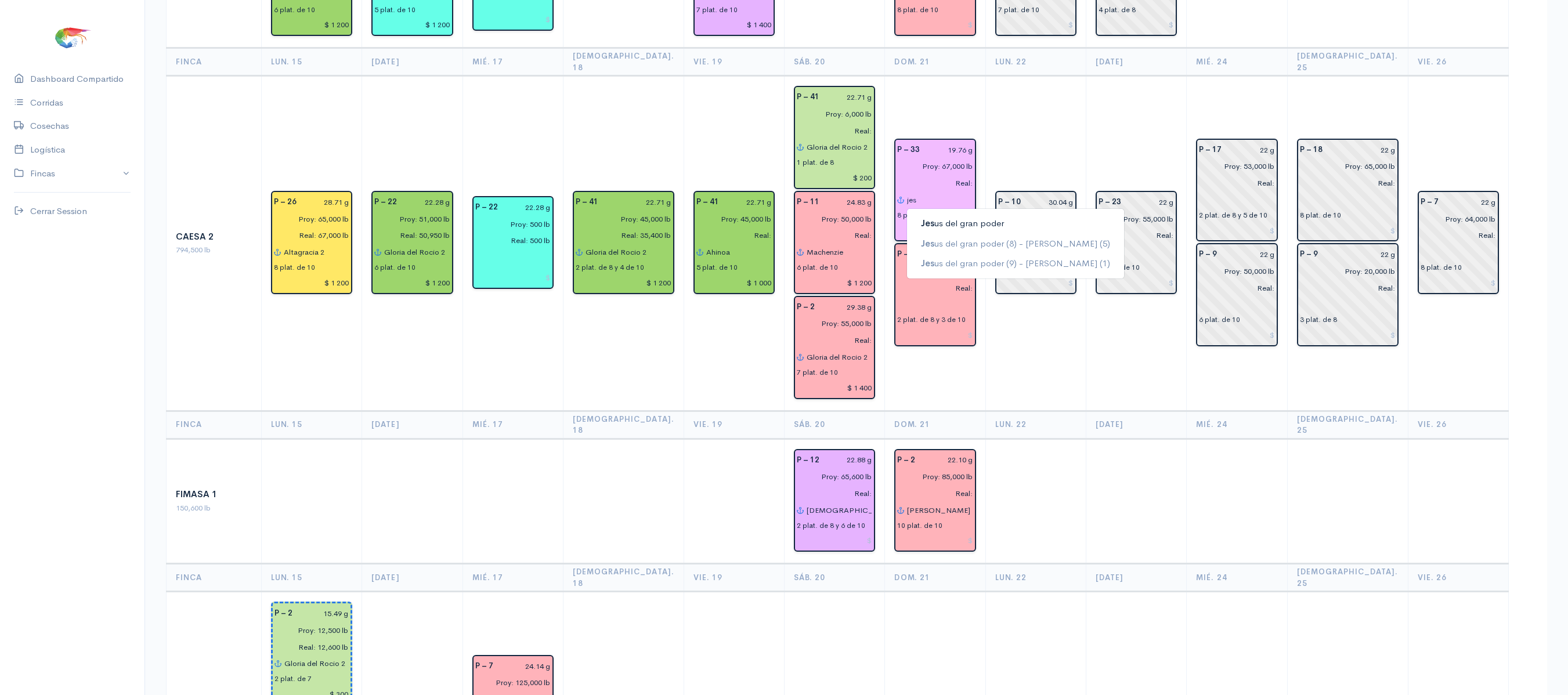
click at [927, 213] on button "Jes us del gran poder" at bounding box center [1016, 223] width 217 height 20
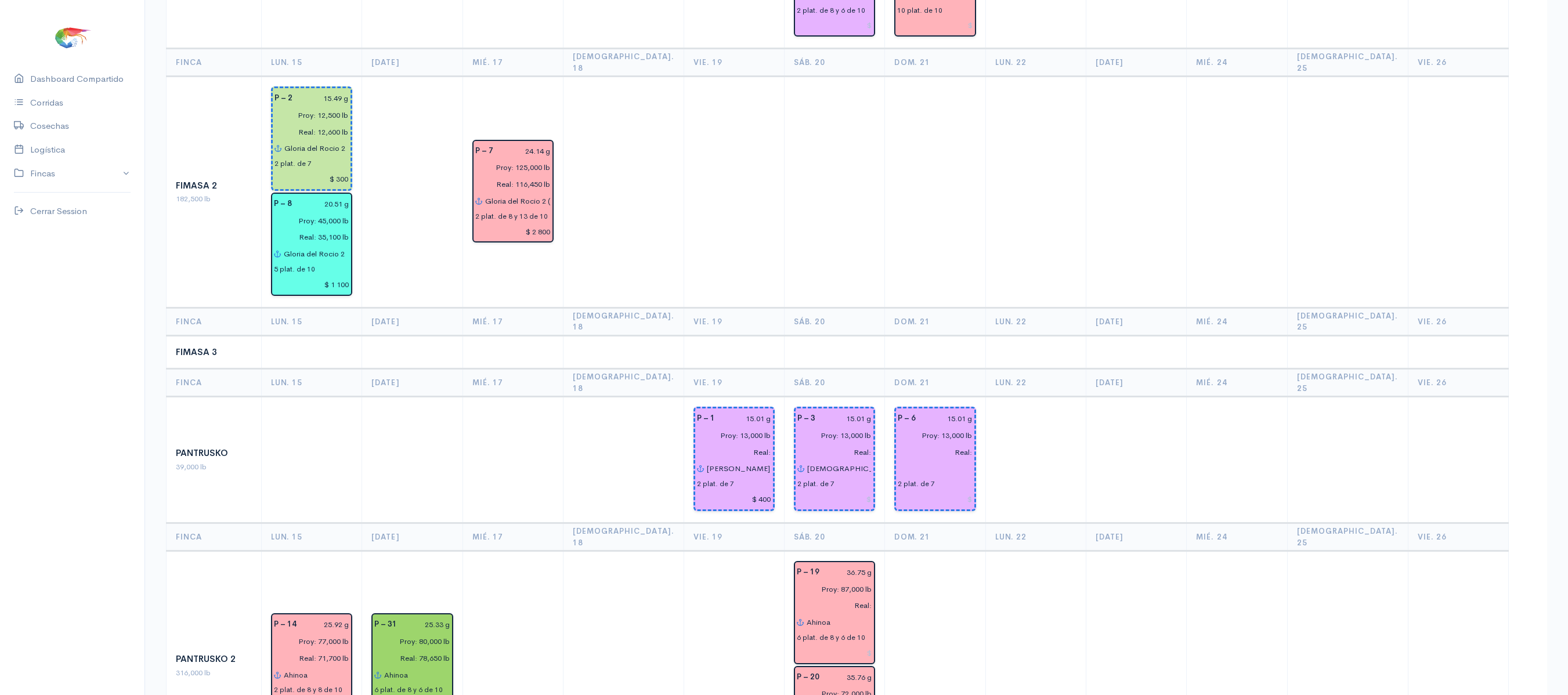
scroll to position [770, 0]
type input "[DEMOGRAPHIC_DATA] del gran poder"
click at [924, 459] on input "text" at bounding box center [935, 467] width 74 height 17
click at [937, 485] on span "[DEMOGRAPHIC_DATA]" at bounding box center [972, 491] width 101 height 11
type input "[DEMOGRAPHIC_DATA] del gran poder"
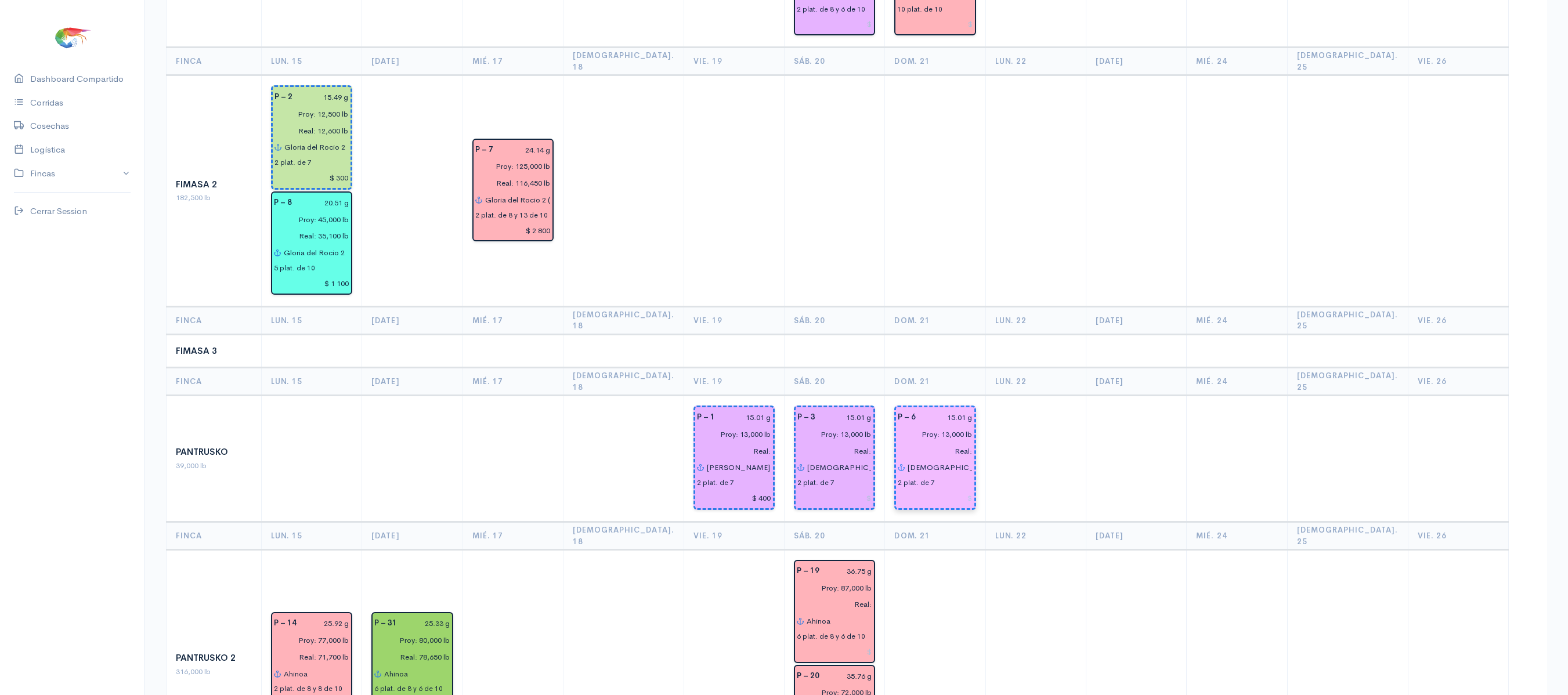
click at [1038, 396] on td at bounding box center [1036, 459] width 101 height 126
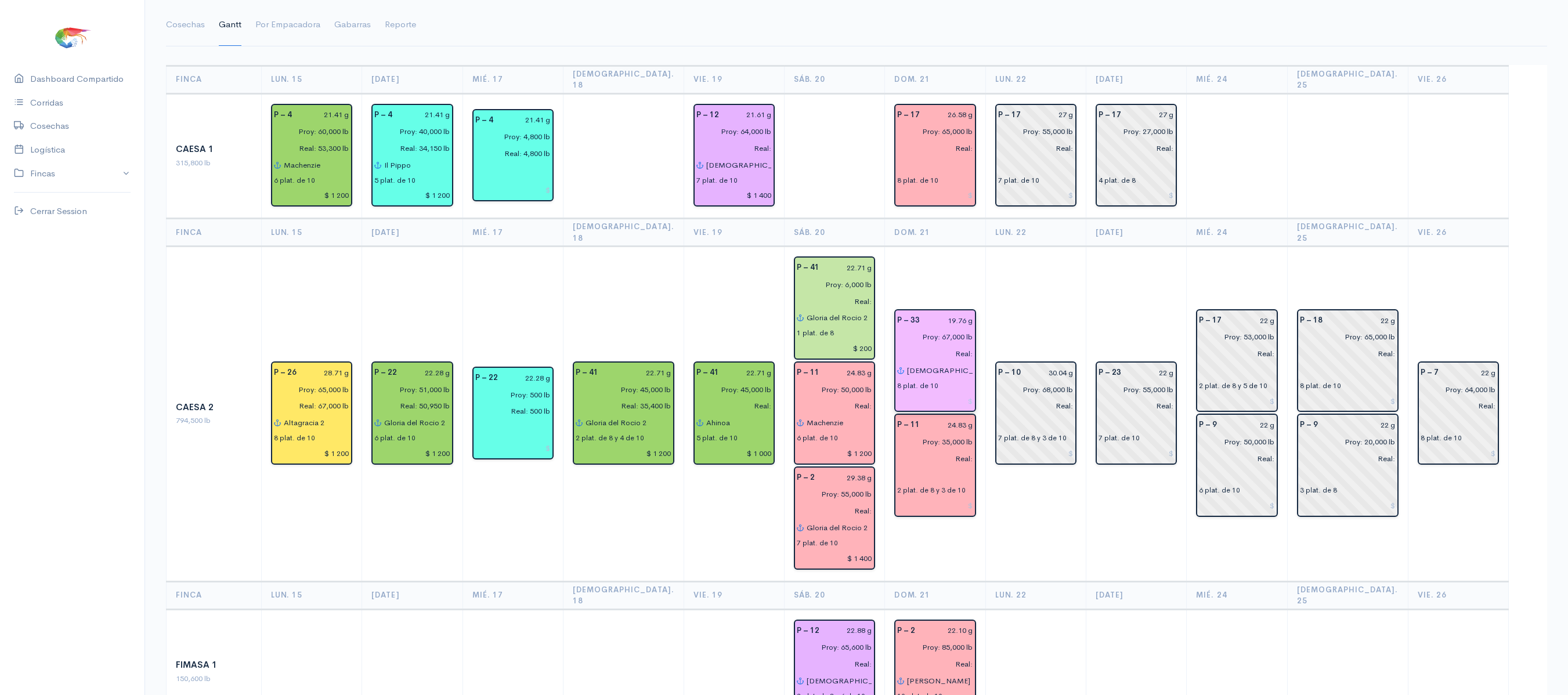
scroll to position [86, 0]
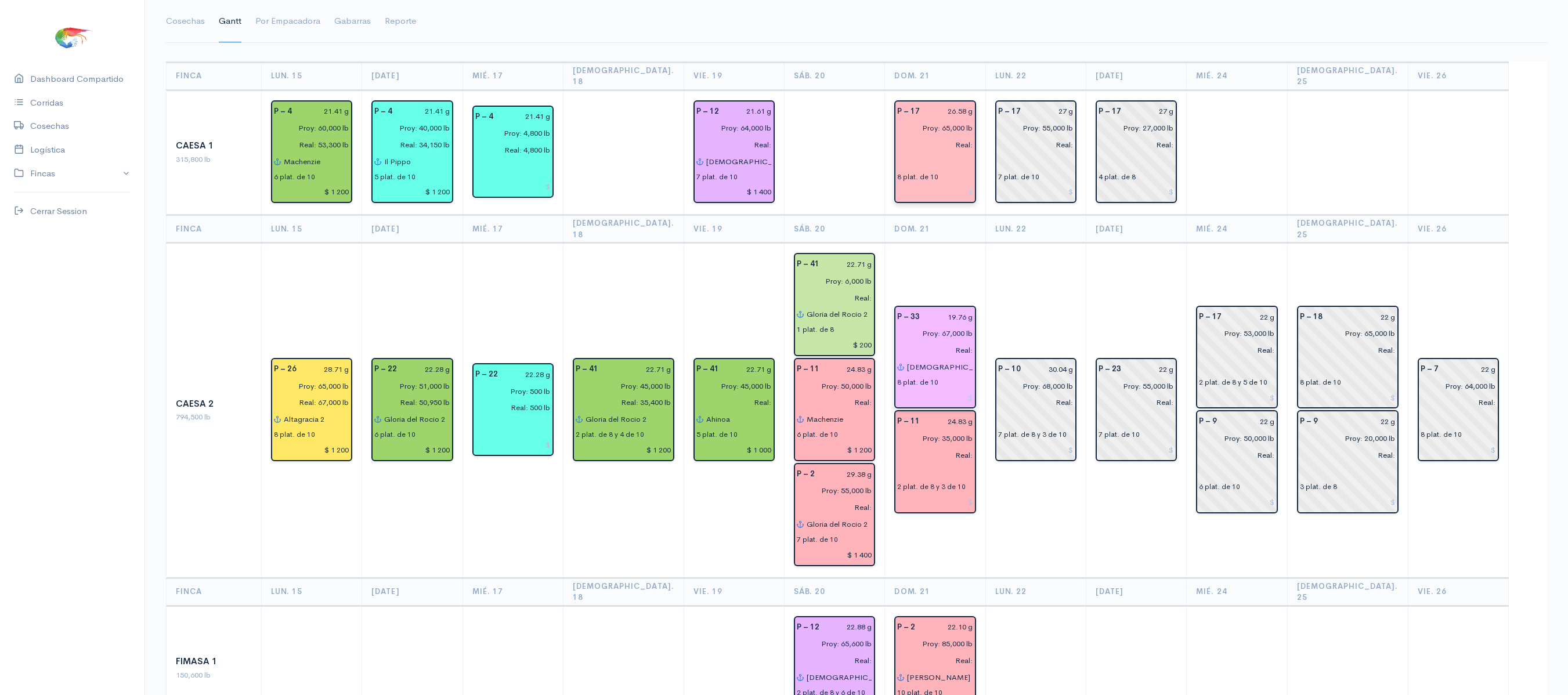
click at [911, 153] on input "text" at bounding box center [935, 161] width 75 height 17
click at [944, 179] on ngb-highlight "[PERSON_NAME]" at bounding box center [943, 185] width 44 height 11
type input "Machenzie"
click at [995, 216] on th "Lun. 22" at bounding box center [1036, 229] width 101 height 28
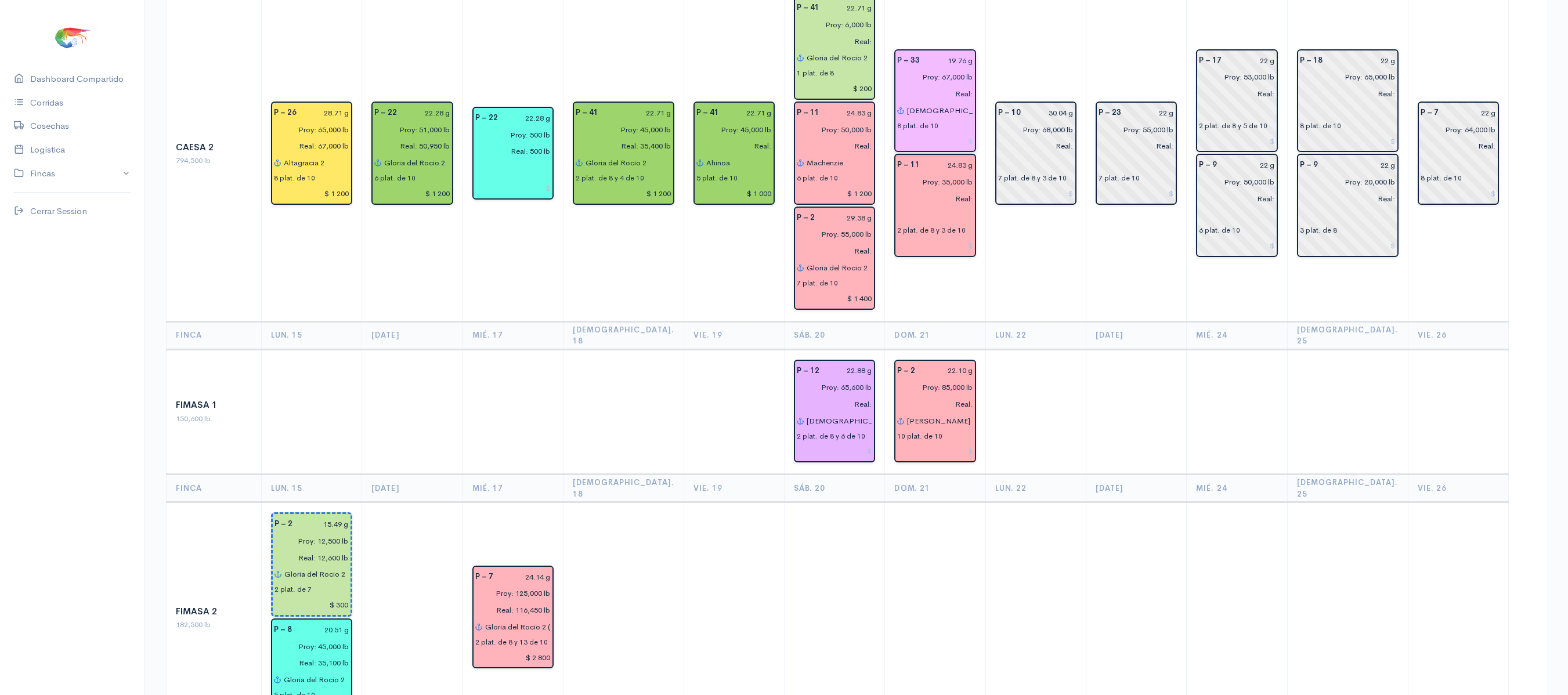
scroll to position [341, 0]
click at [960, 414] on input "[PERSON_NAME]" at bounding box center [939, 422] width 66 height 17
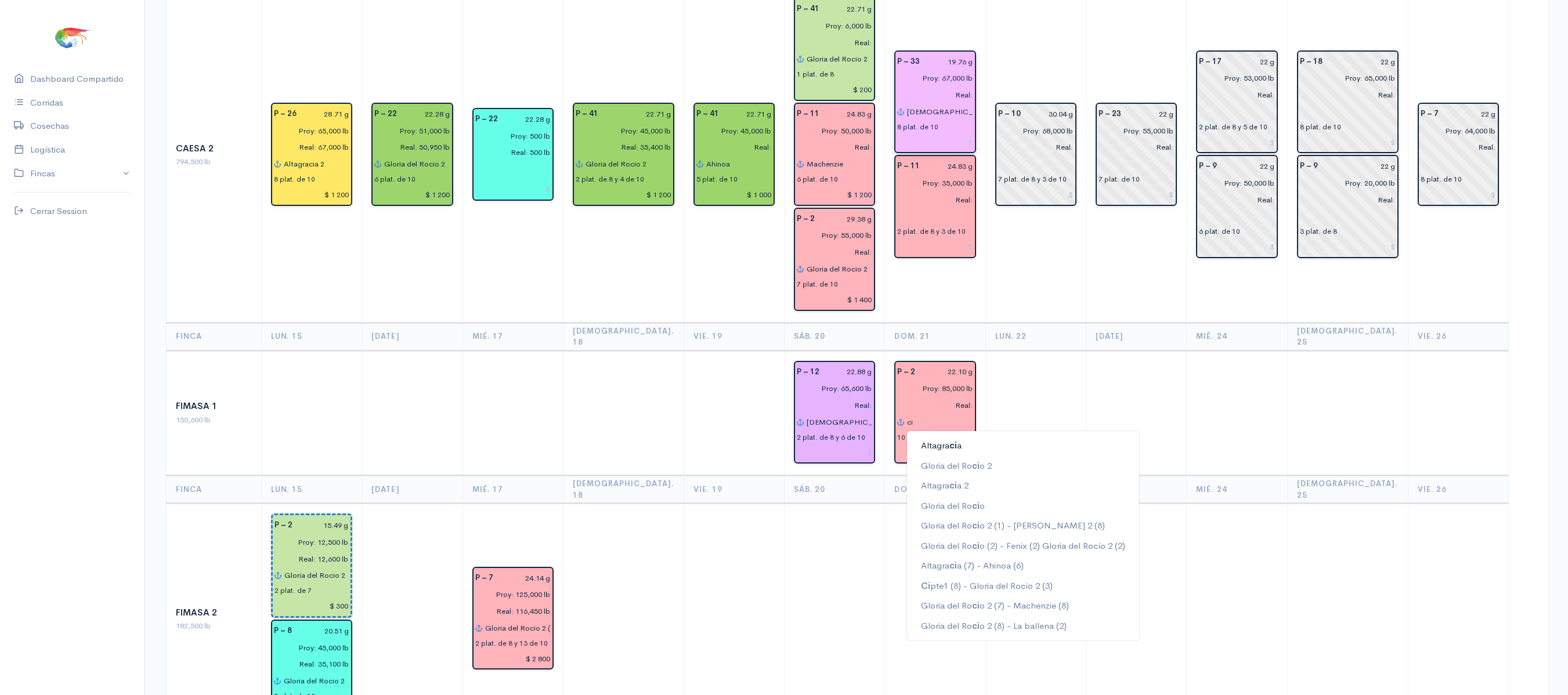
type input "c"
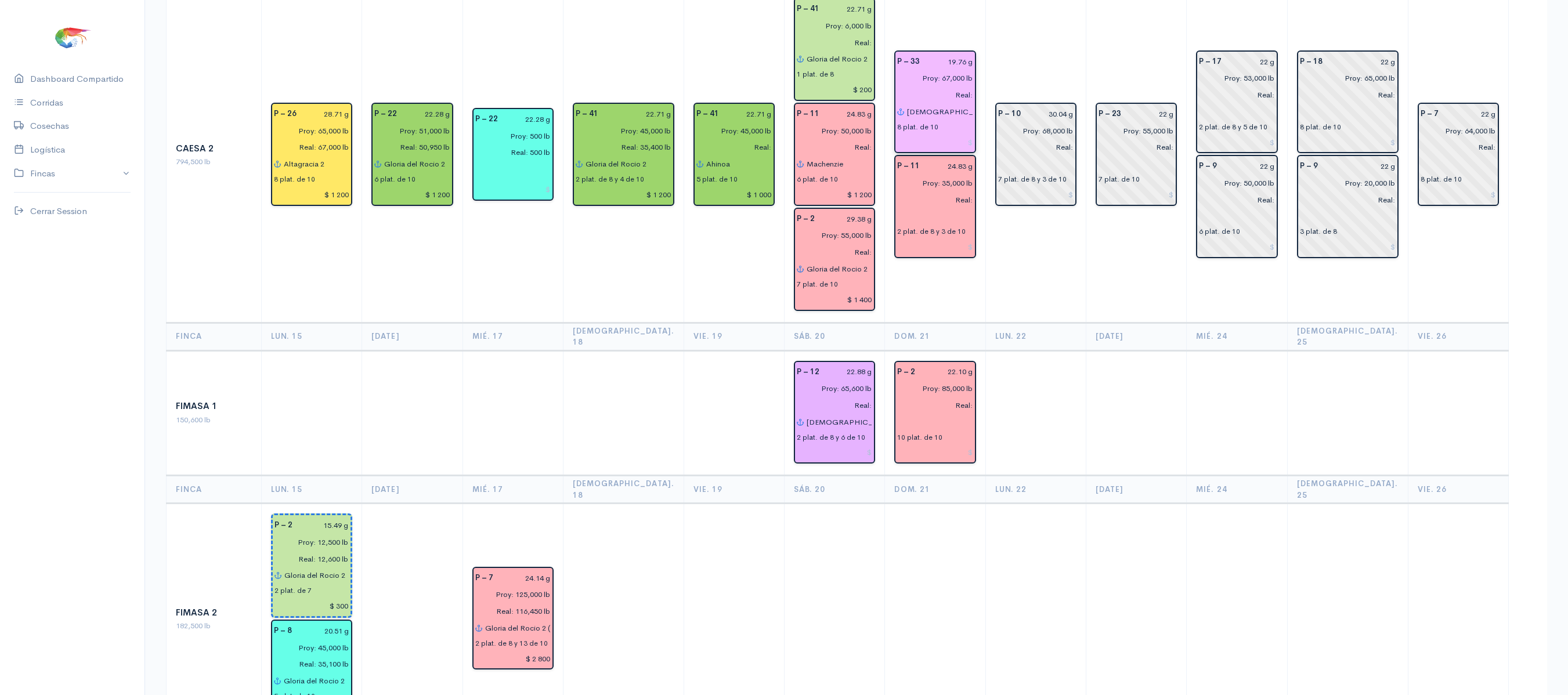
click at [1071, 350] on td at bounding box center [1036, 413] width 101 height 125
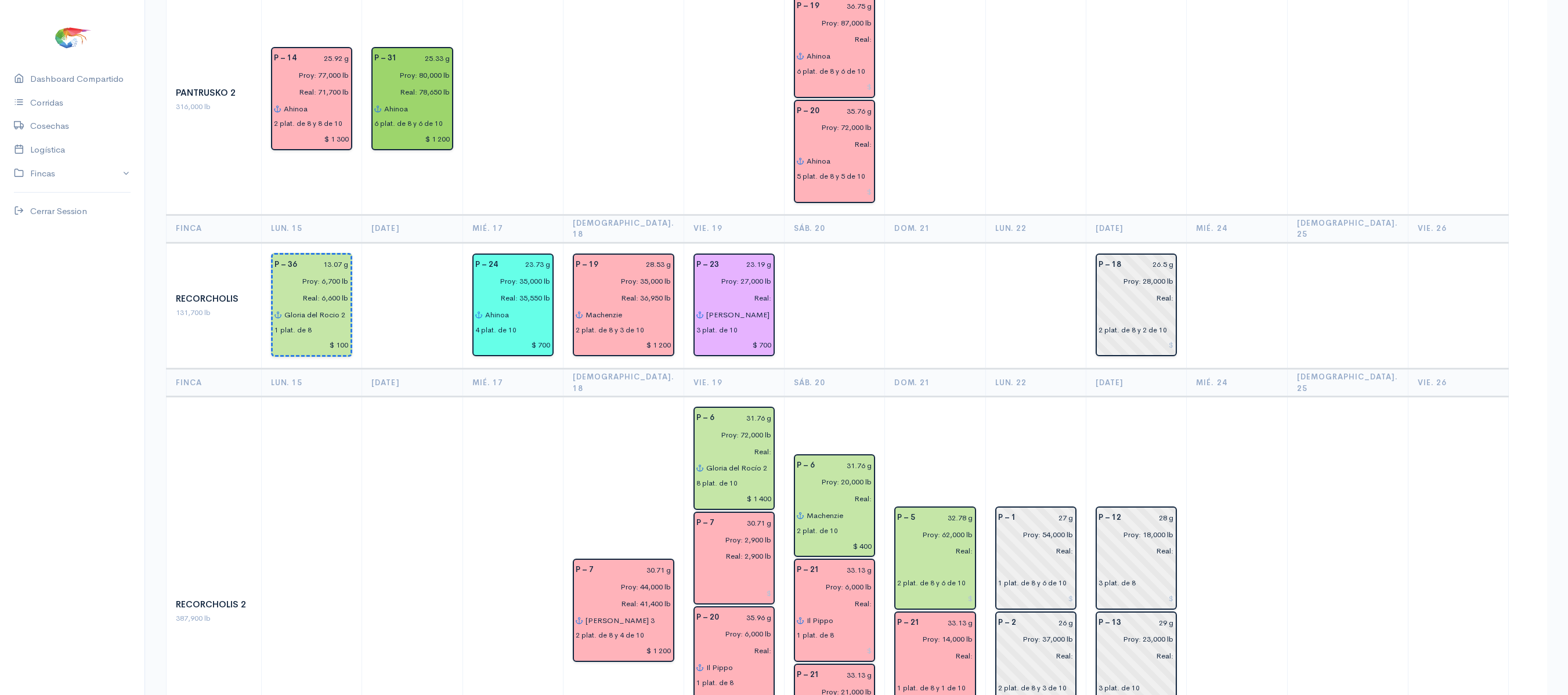
scroll to position [1333, 0]
click at [947, 561] on input "text" at bounding box center [935, 569] width 75 height 17
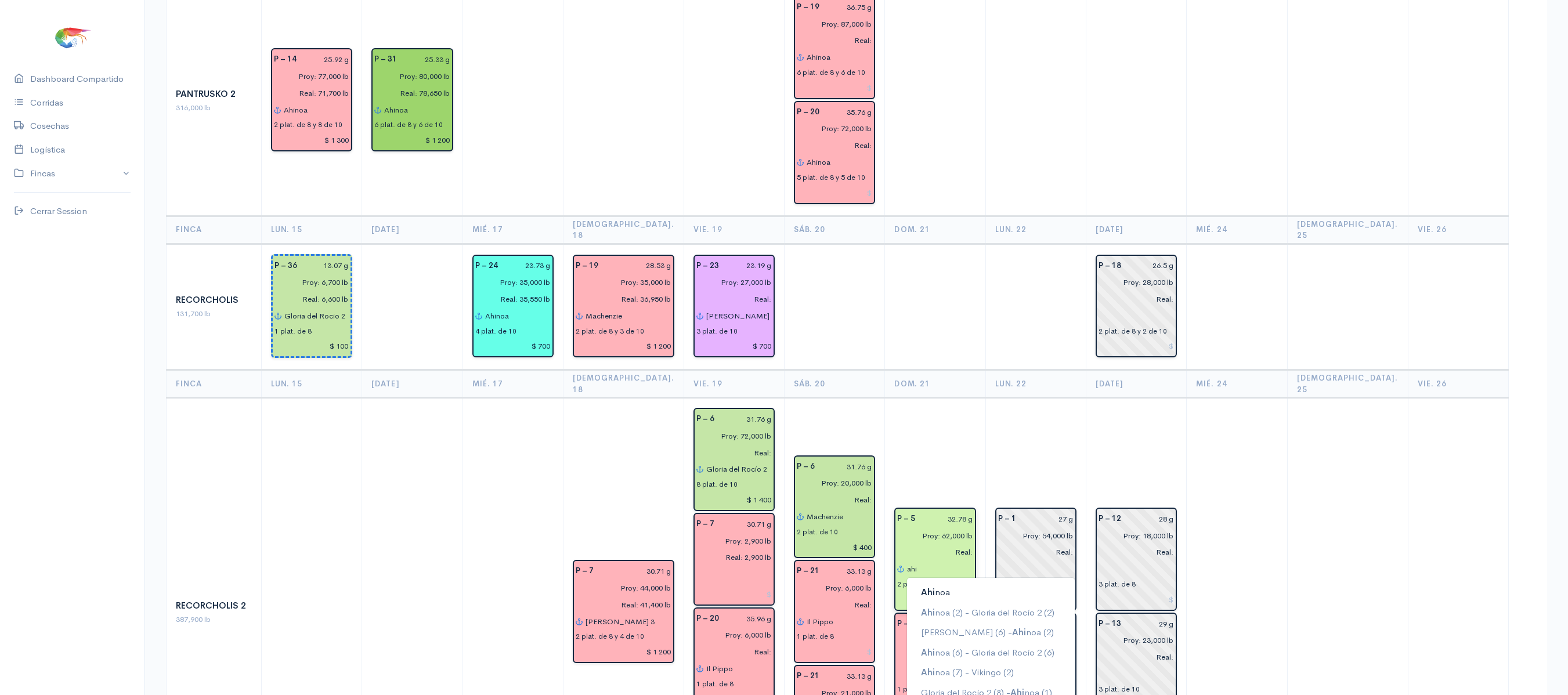
click at [932, 583] on button "Ahi noa" at bounding box center [991, 593] width 168 height 20
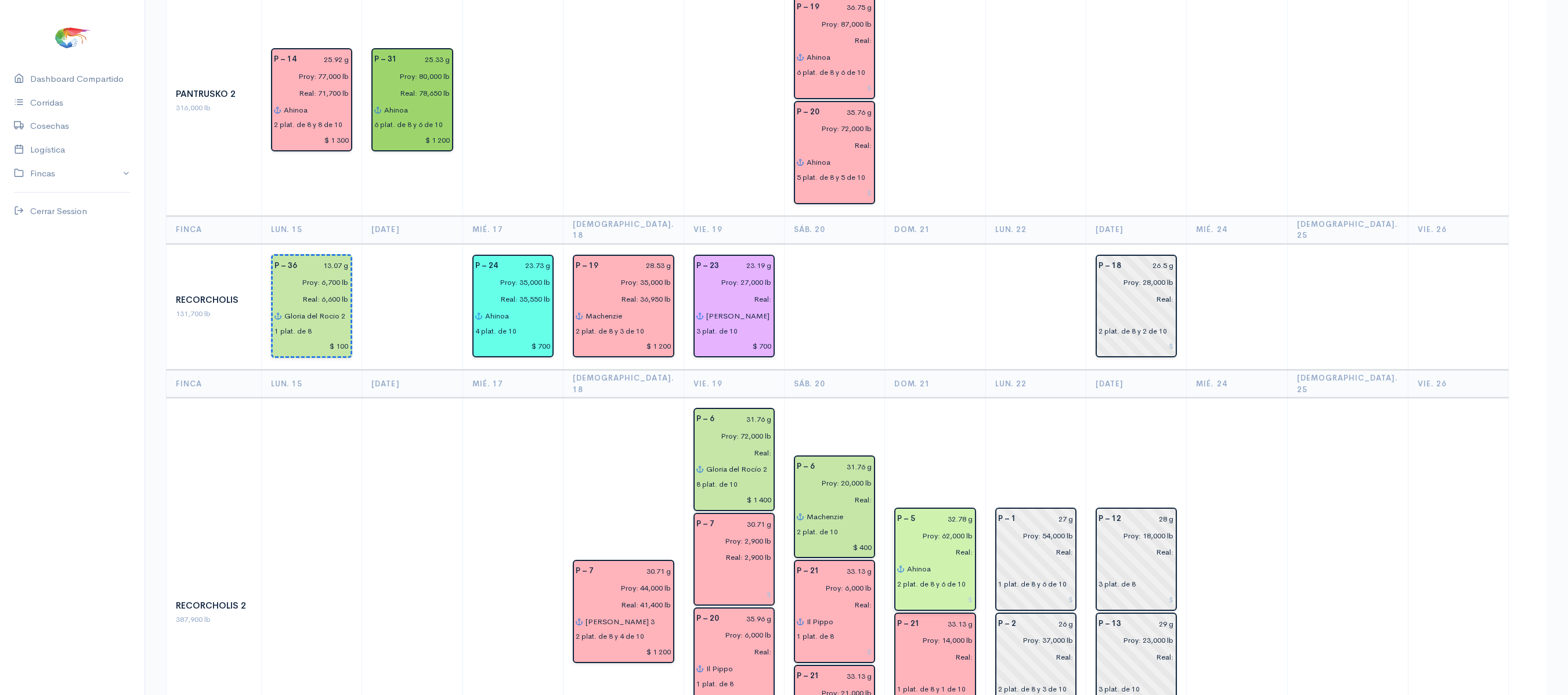
type input "Ahinoa"
click at [955, 398] on td "P – 5 32.78 g Proy: 62,000 lb Real: [PERSON_NAME] 2 plat. de 8 y 6 de 10 P – 21…" at bounding box center [935, 612] width 101 height 429
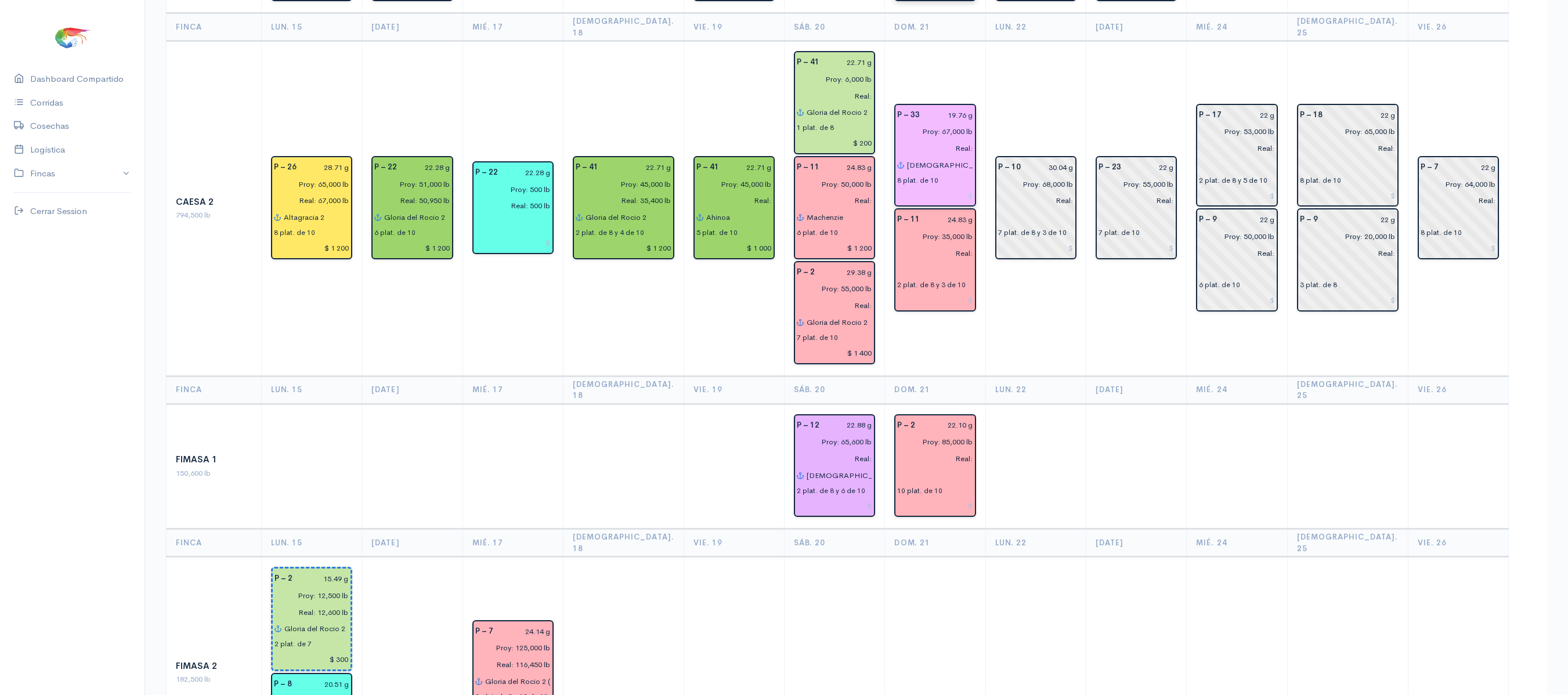
scroll to position [284, 0]
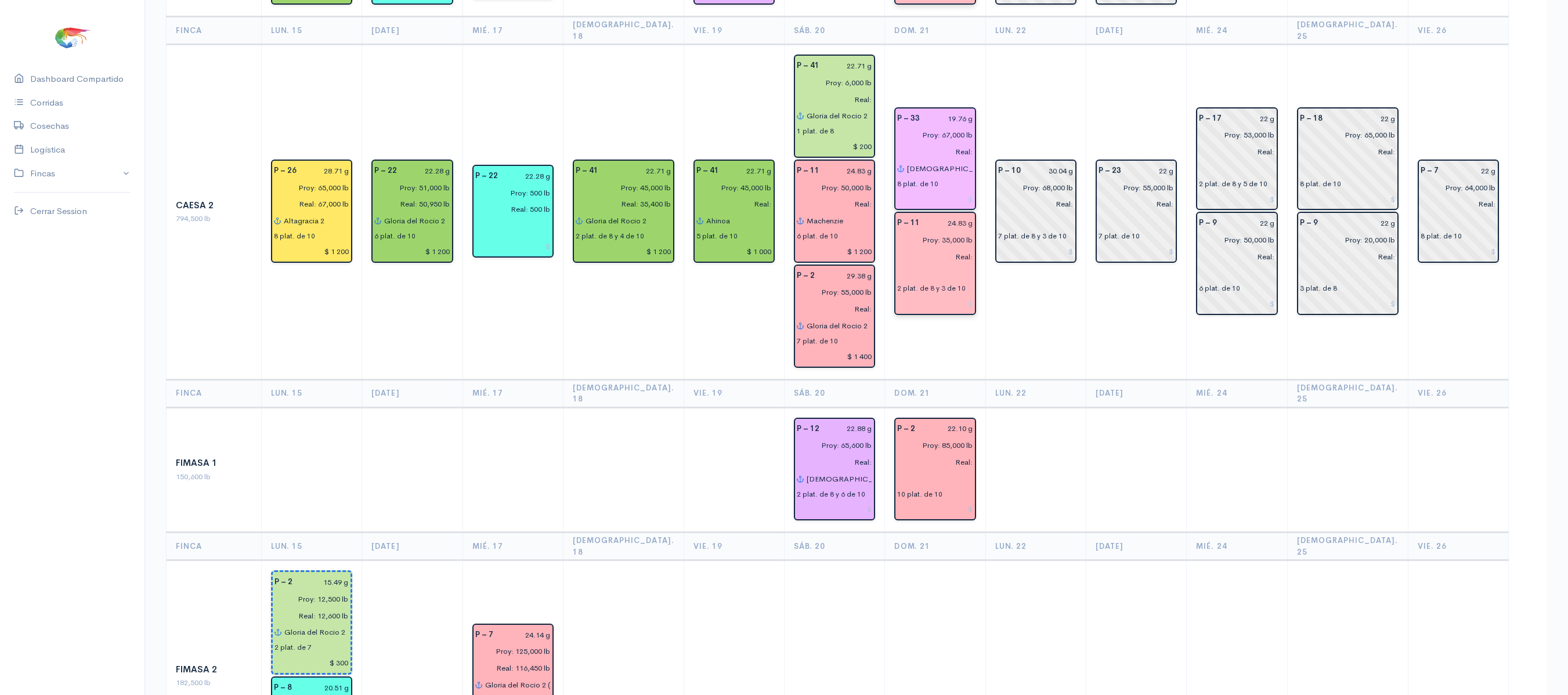
click at [909, 265] on input "text" at bounding box center [935, 273] width 75 height 17
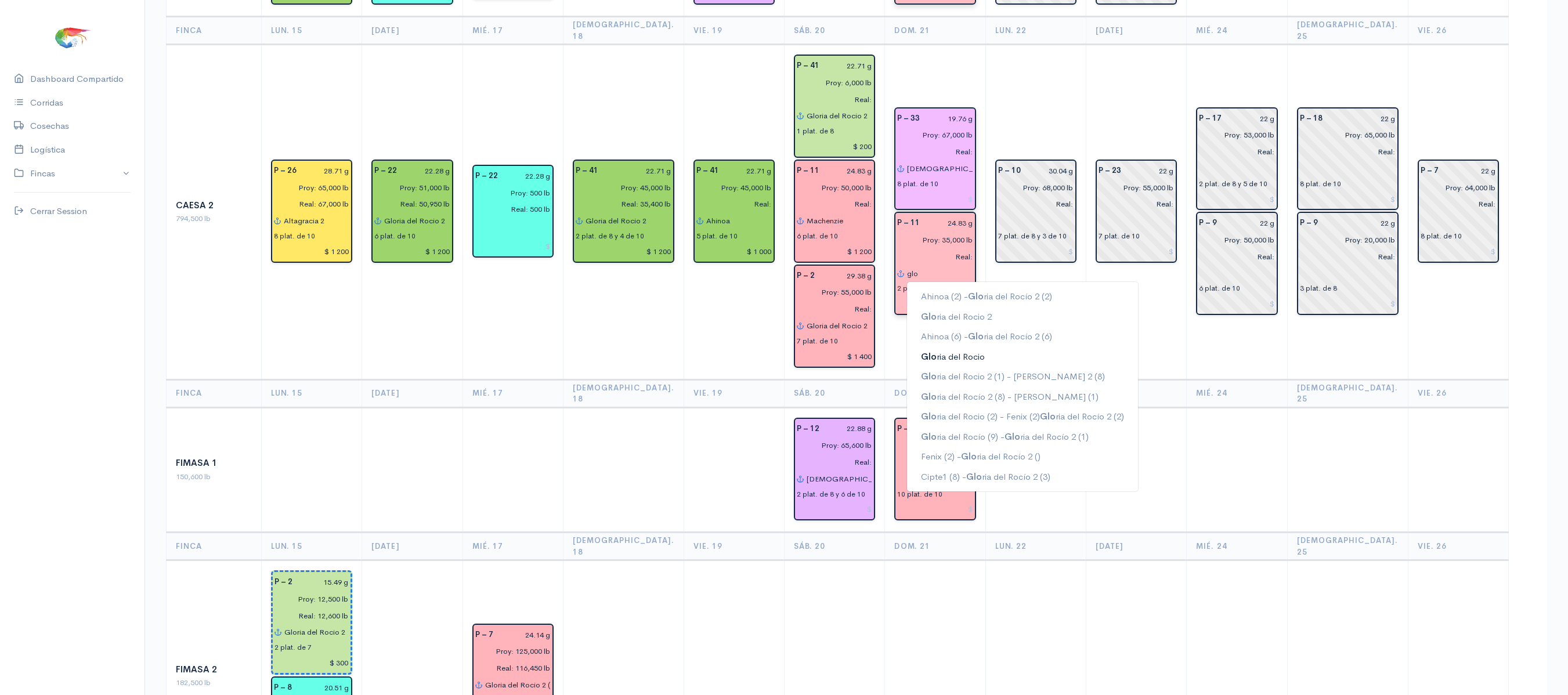
click at [981, 347] on button "Glo ria del Rocio" at bounding box center [1023, 357] width 231 height 20
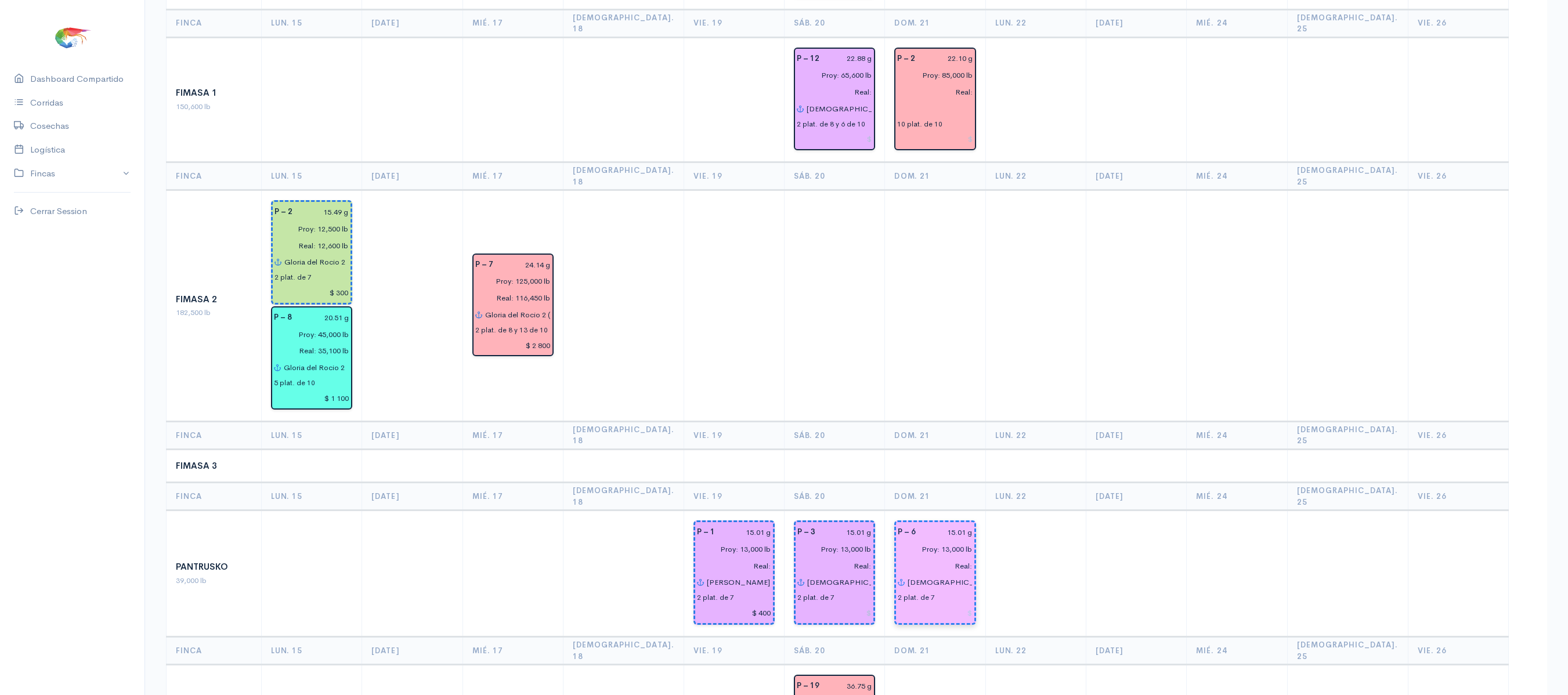
scroll to position [209, 0]
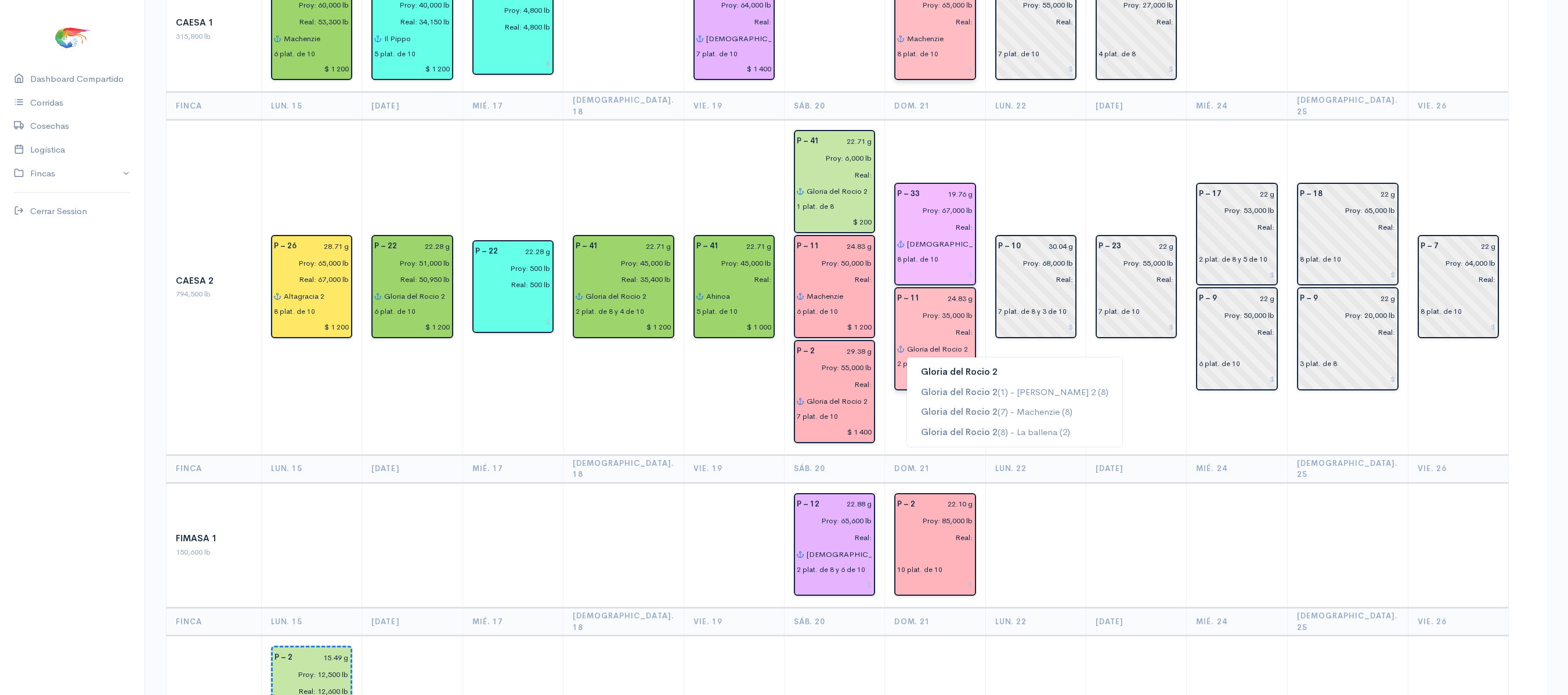
click at [991, 362] on button "Gloria del Rocio 2" at bounding box center [1015, 372] width 215 height 20
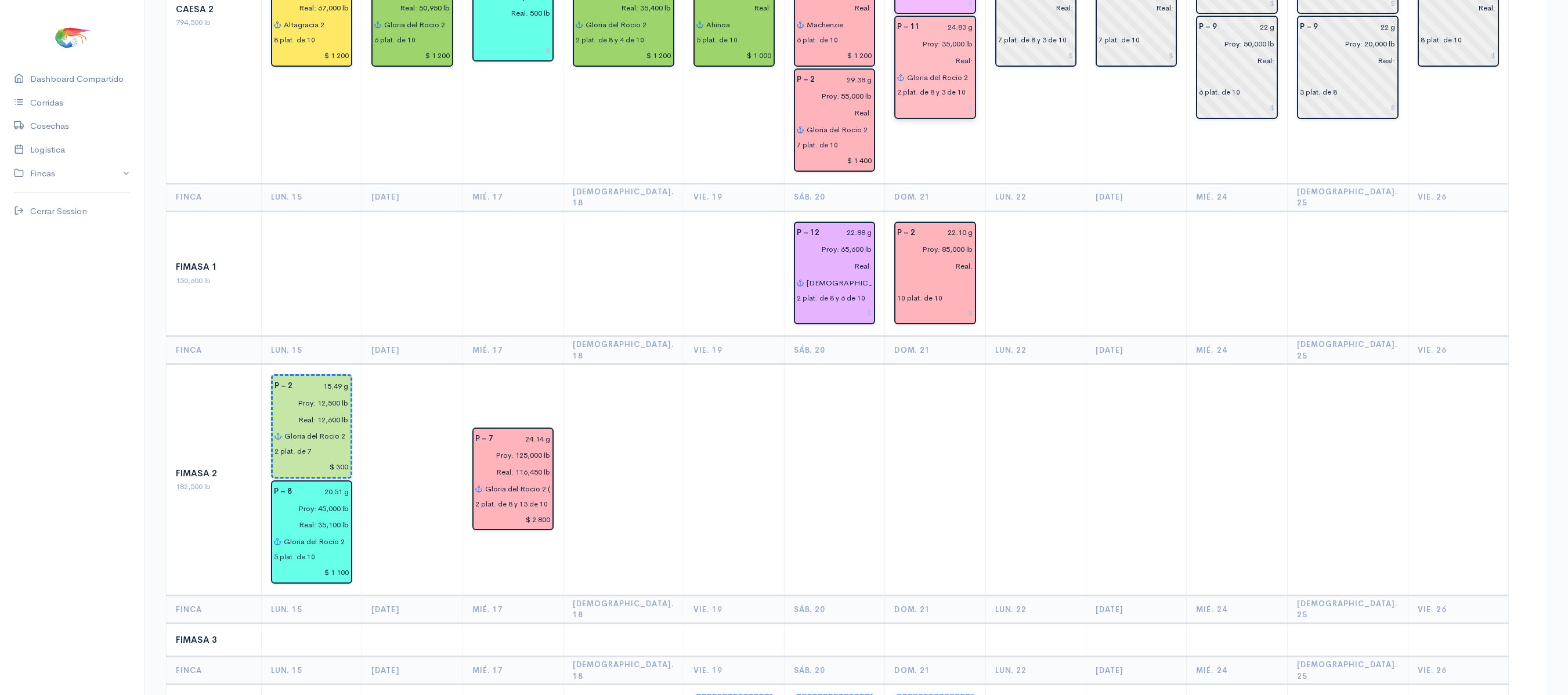
scroll to position [479, 0]
type input "Gloria del Rocio 2"
click at [910, 276] on input "text" at bounding box center [935, 284] width 75 height 17
click at [921, 302] on span "Cip" at bounding box center [928, 307] width 15 height 11
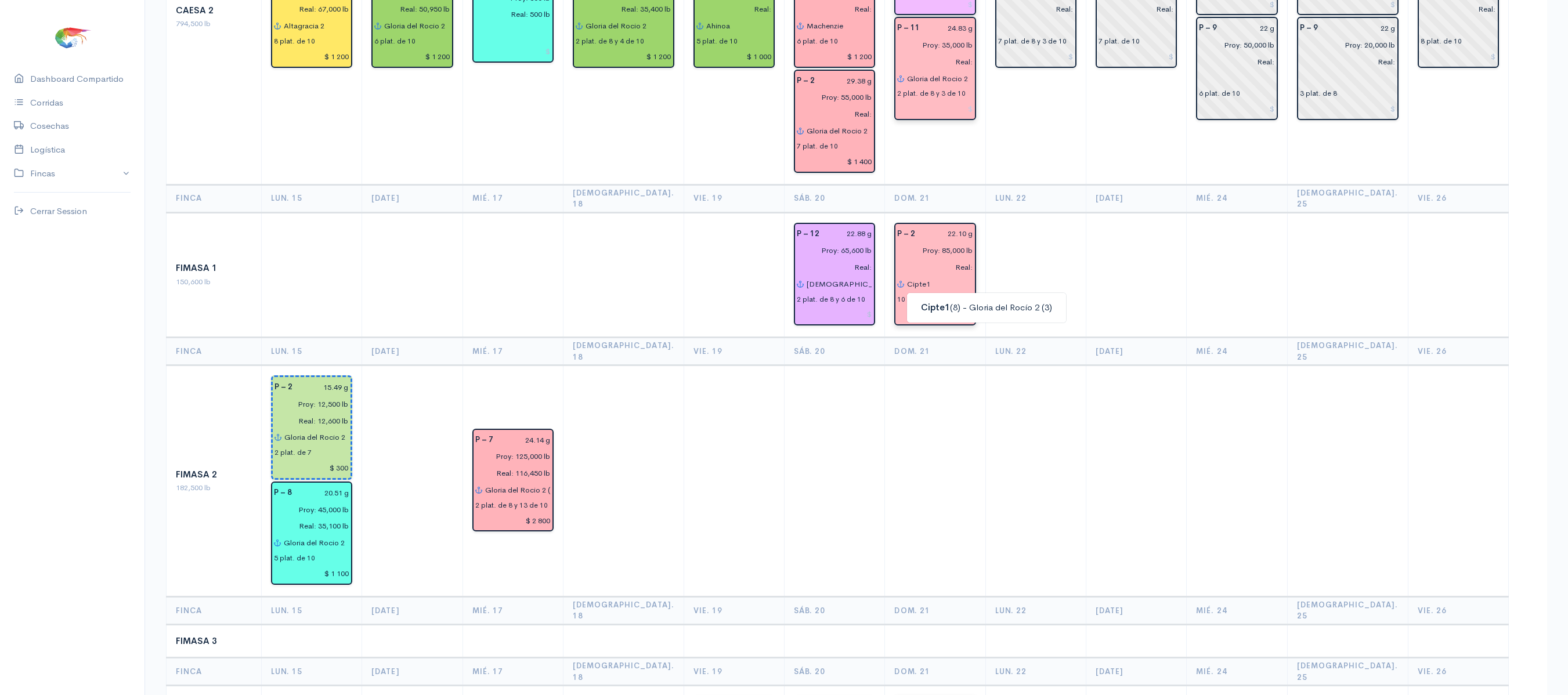
type input "Cipte1"
click at [1092, 370] on td at bounding box center [1136, 481] width 101 height 231
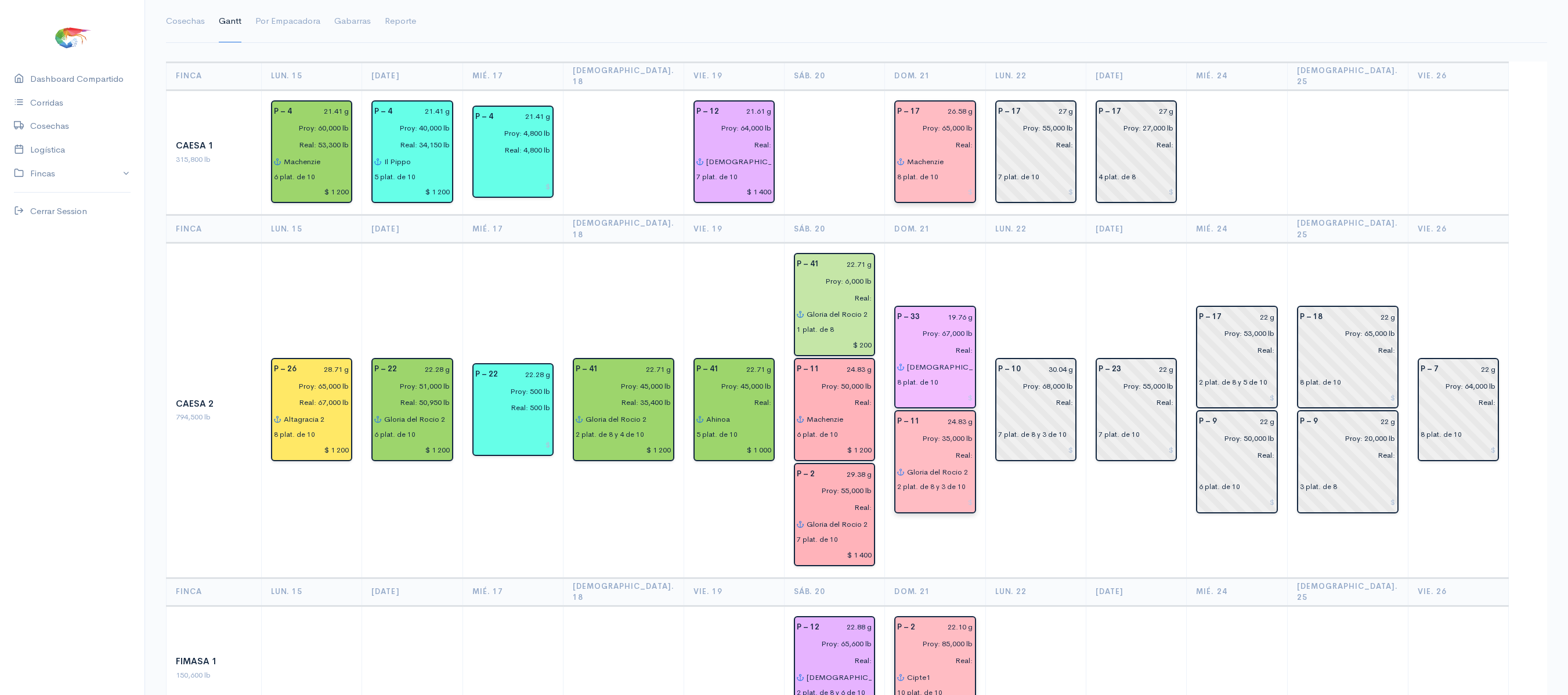
scroll to position [84, 0]
click at [965, 465] on input "Gloria del Rocio 2" at bounding box center [939, 473] width 66 height 17
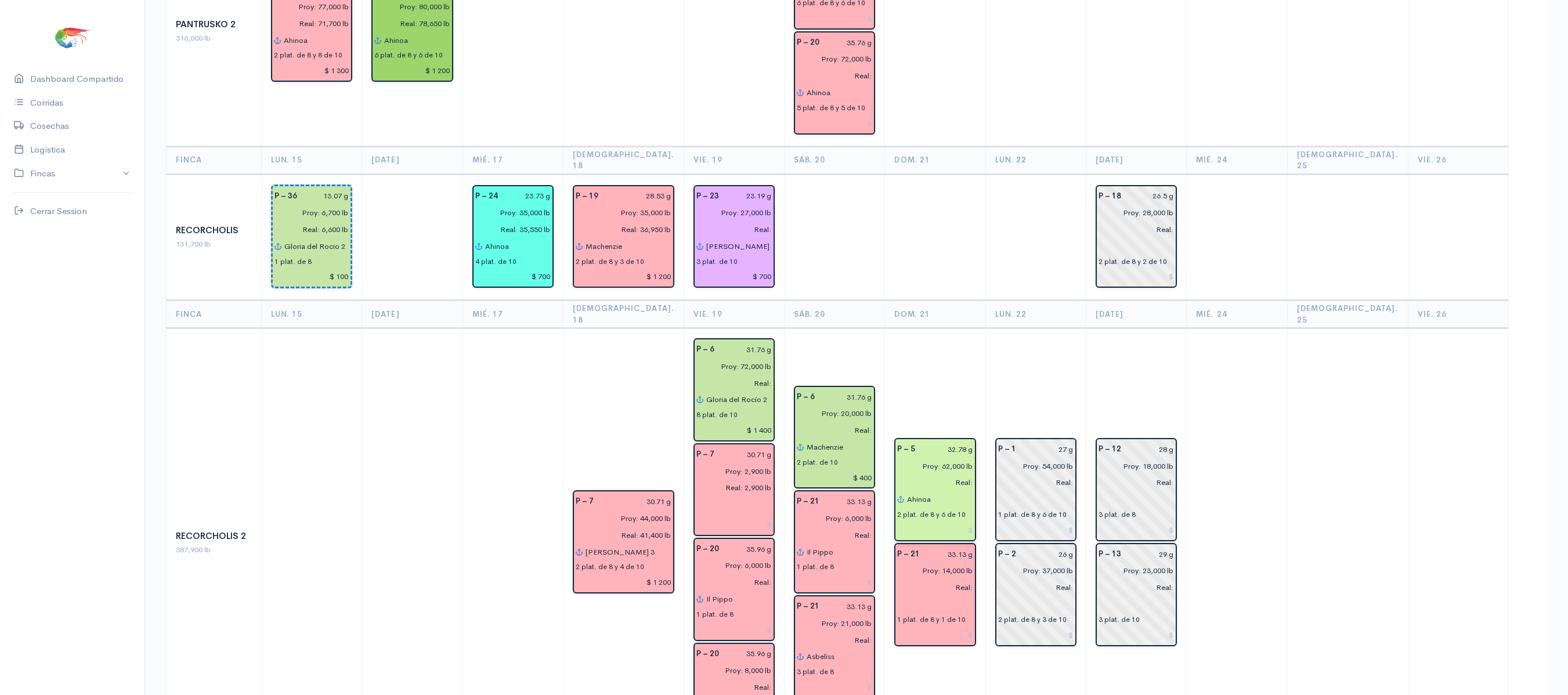
scroll to position [1463, 0]
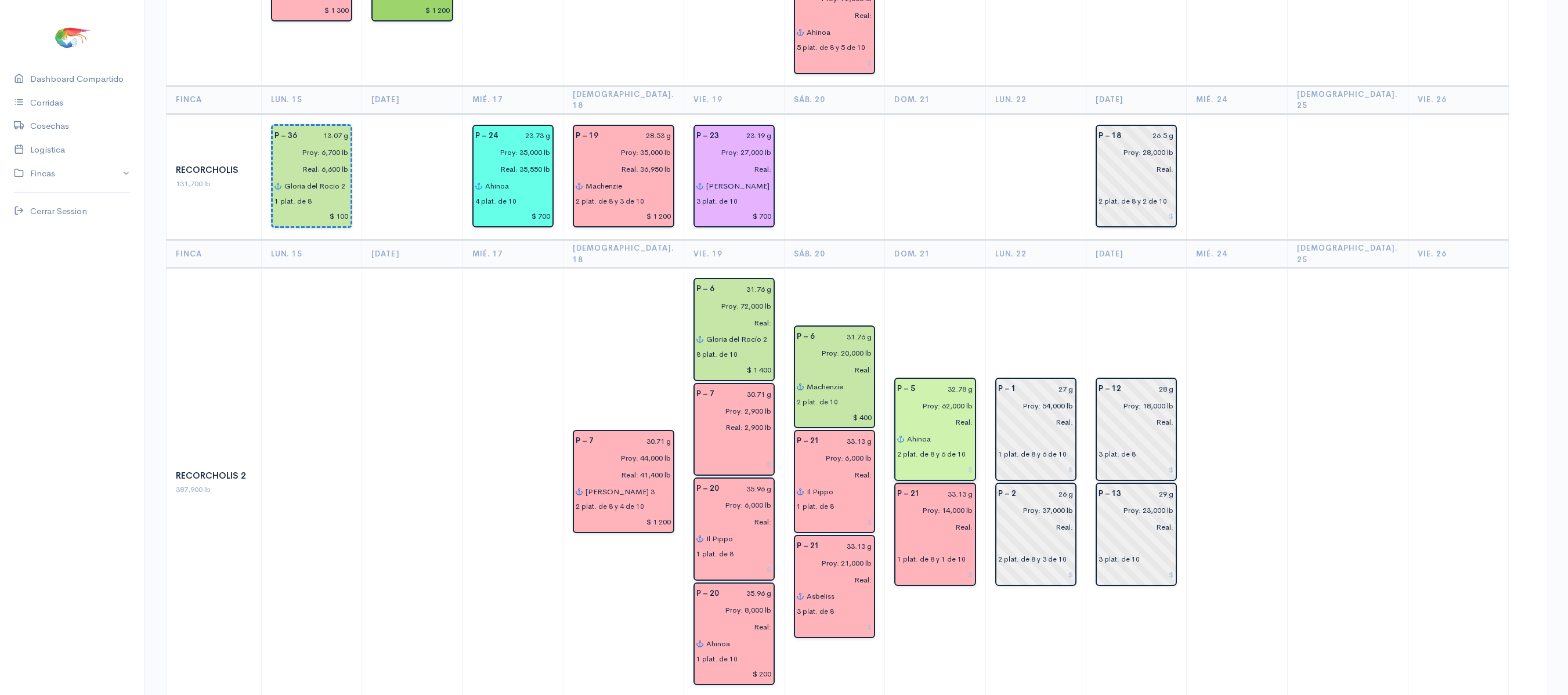
drag, startPoint x: 996, startPoint y: 517, endPoint x: 885, endPoint y: 103, distance: 428.6
click at [885, 113] on td at bounding box center [935, 176] width 101 height 126
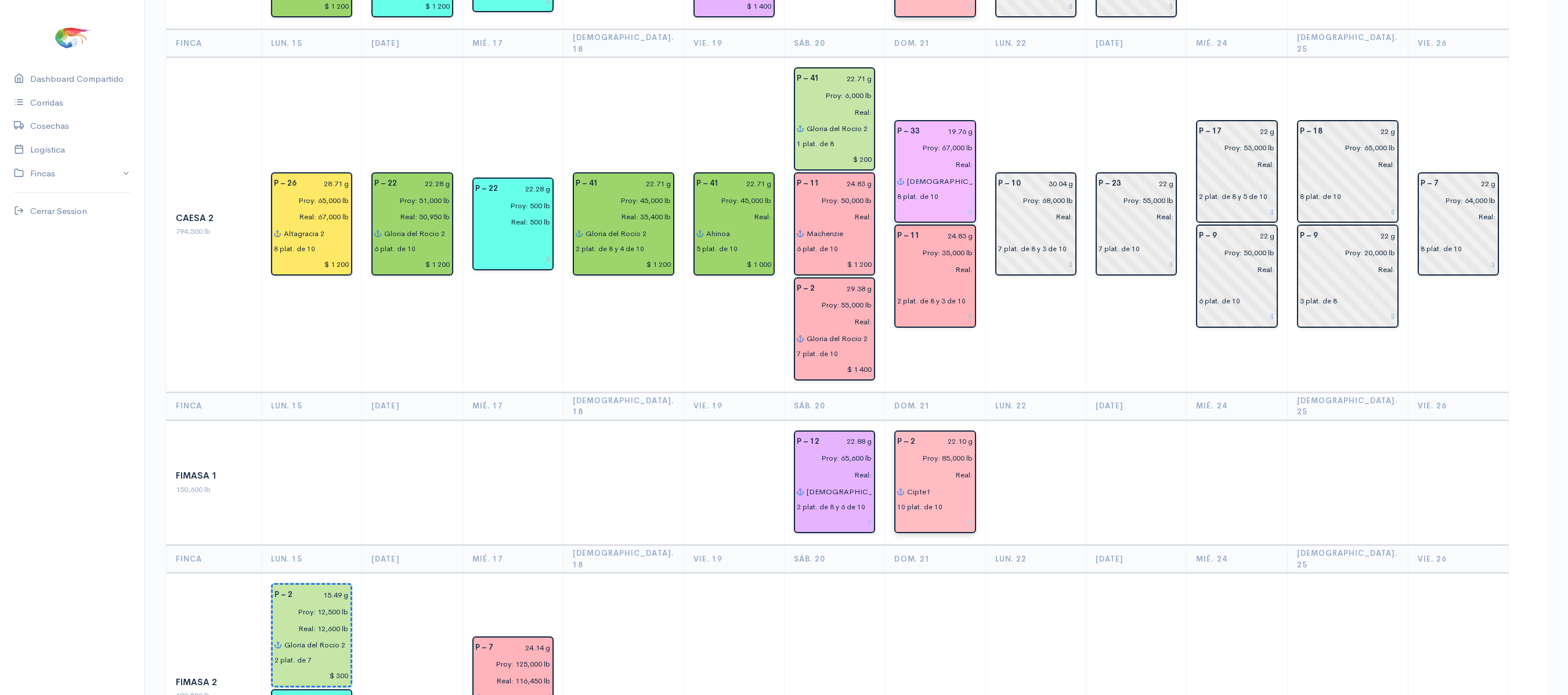
scroll to position [0, 0]
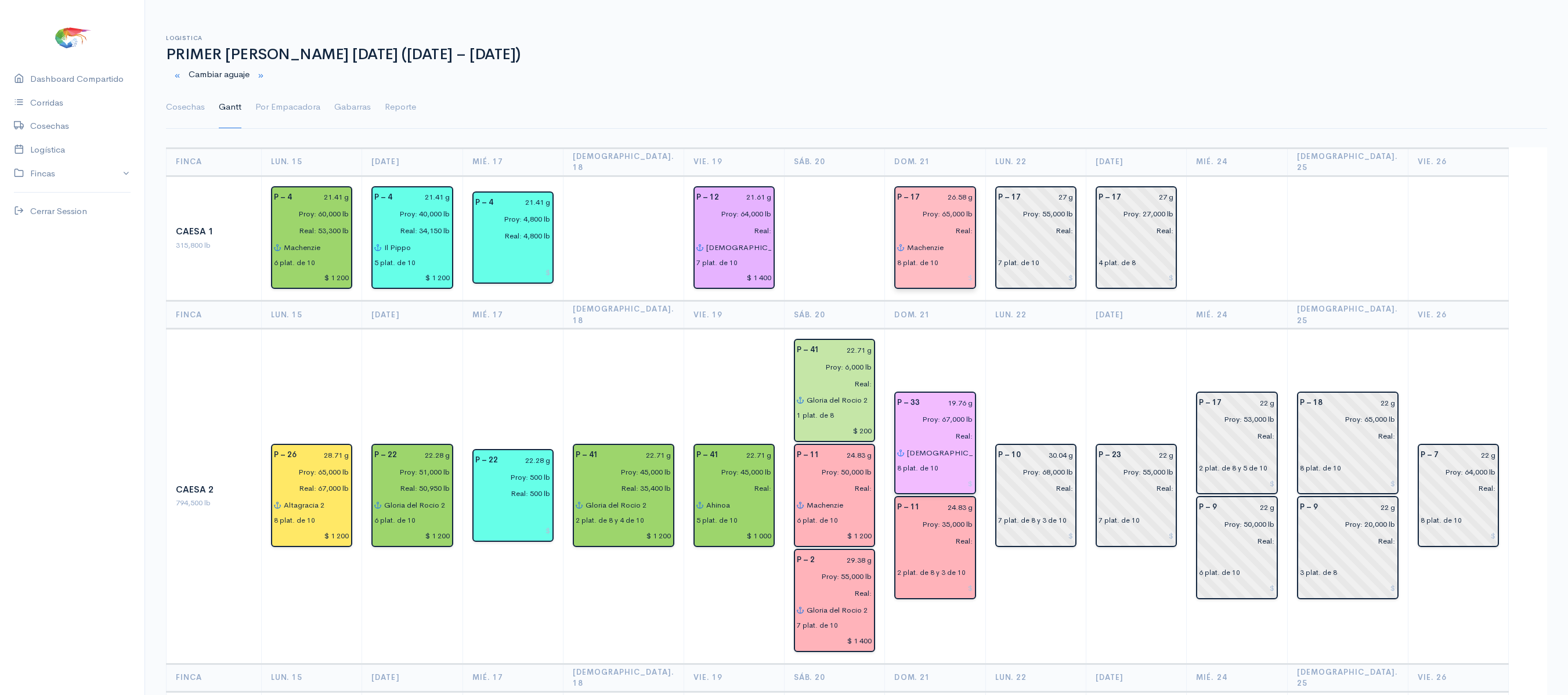
click at [758, 88] on ul "Cosechas Gantt Por Empacadora Gabarras Reporte" at bounding box center [856, 107] width 1381 height 42
click at [288, 95] on link "Por Empacadora" at bounding box center [287, 107] width 65 height 42
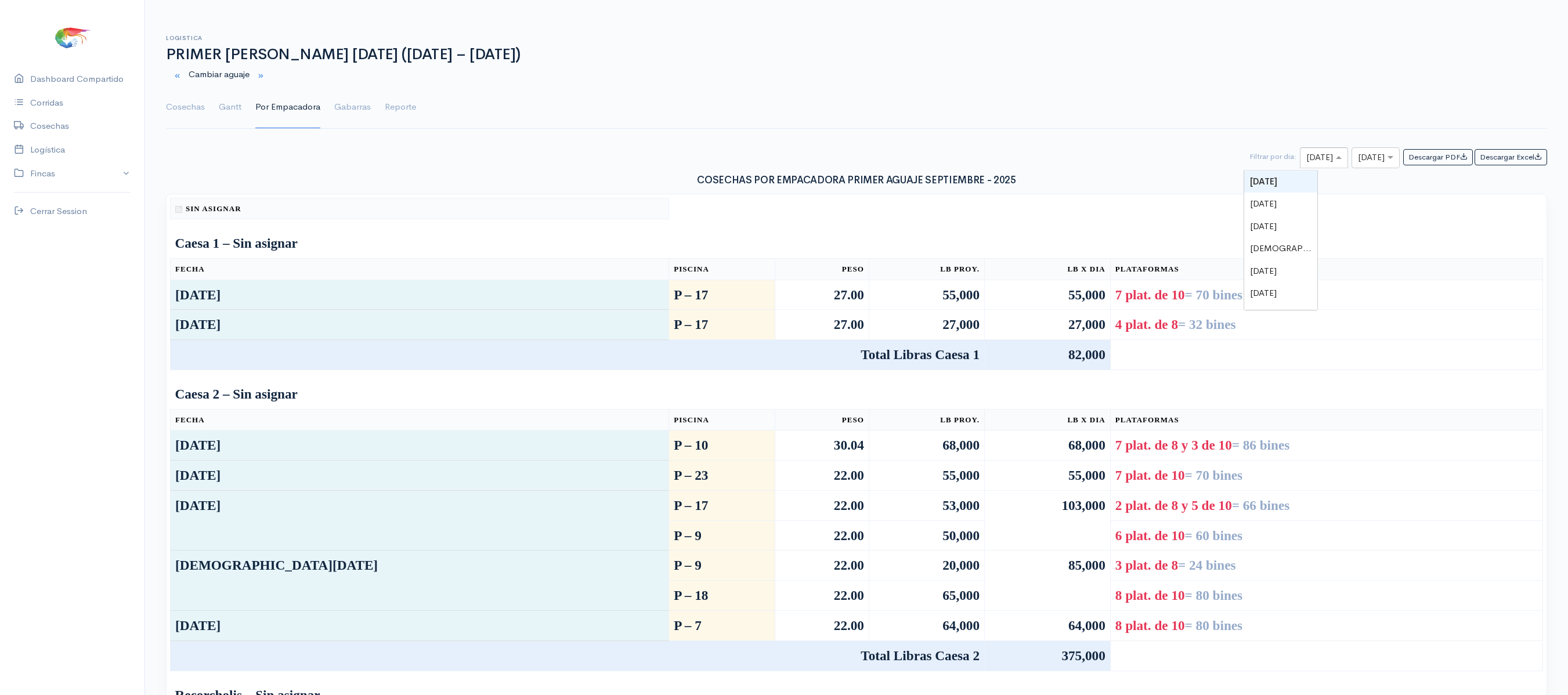
click at [1306, 160] on input "text" at bounding box center [1314, 158] width 15 height 15
type input "21"
click at [1368, 152] on div "× [DATE]" at bounding box center [1376, 158] width 48 height 21
type input "21"
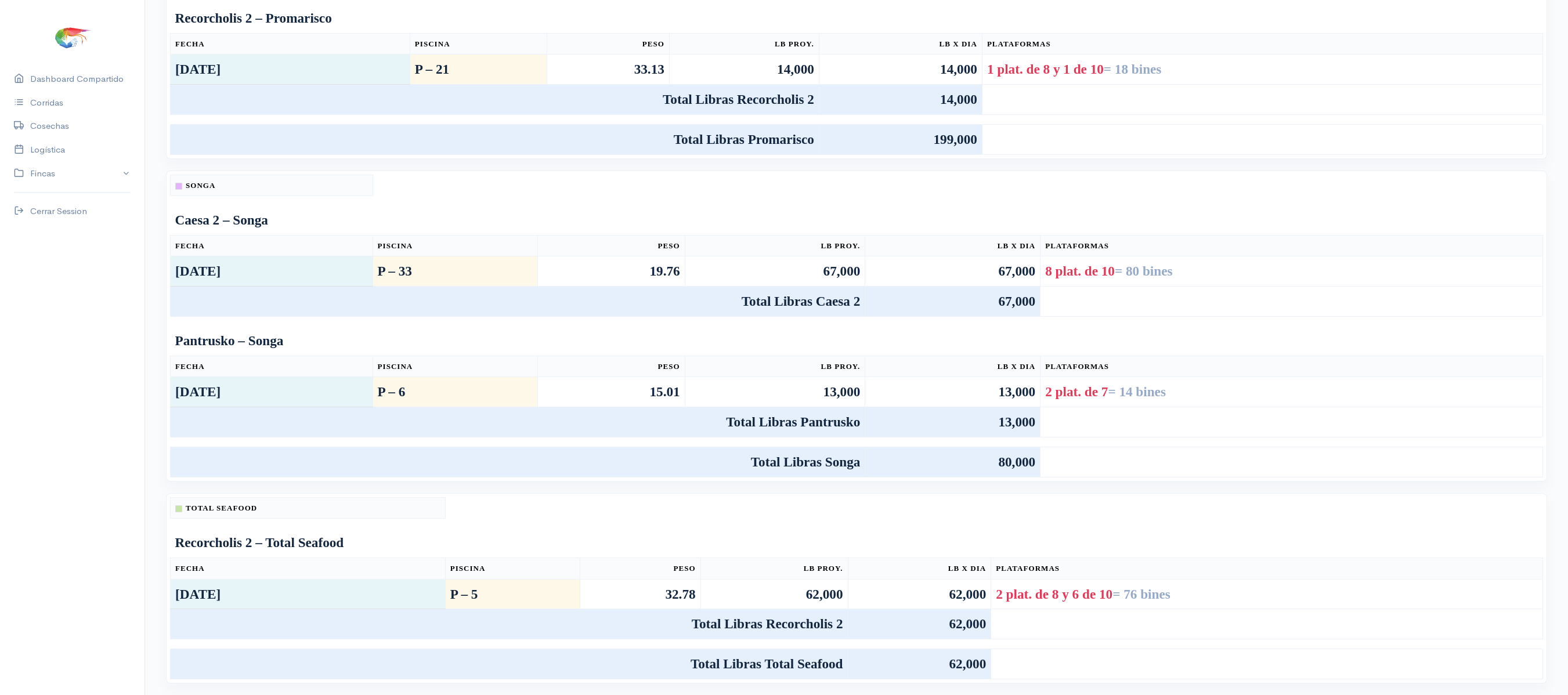
scroll to position [616, 0]
